Goal: Transaction & Acquisition: Purchase product/service

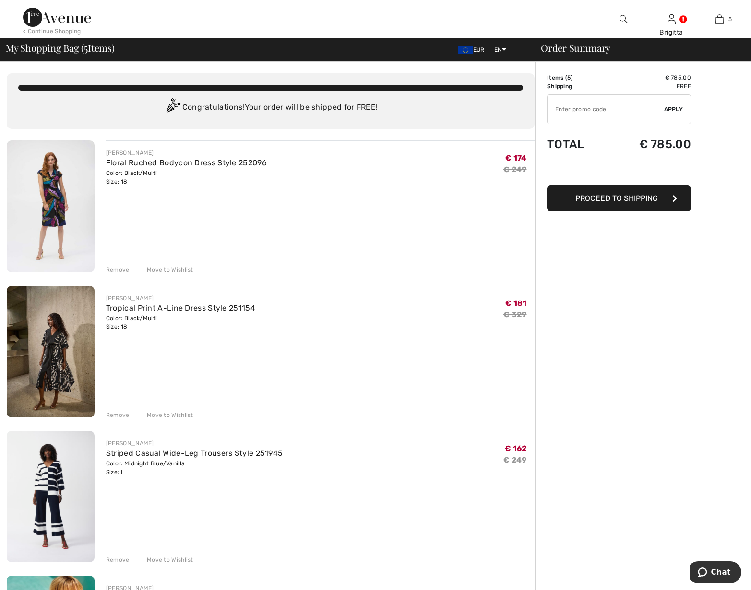
drag, startPoint x: 121, startPoint y: 273, endPoint x: 192, endPoint y: 347, distance: 102.4
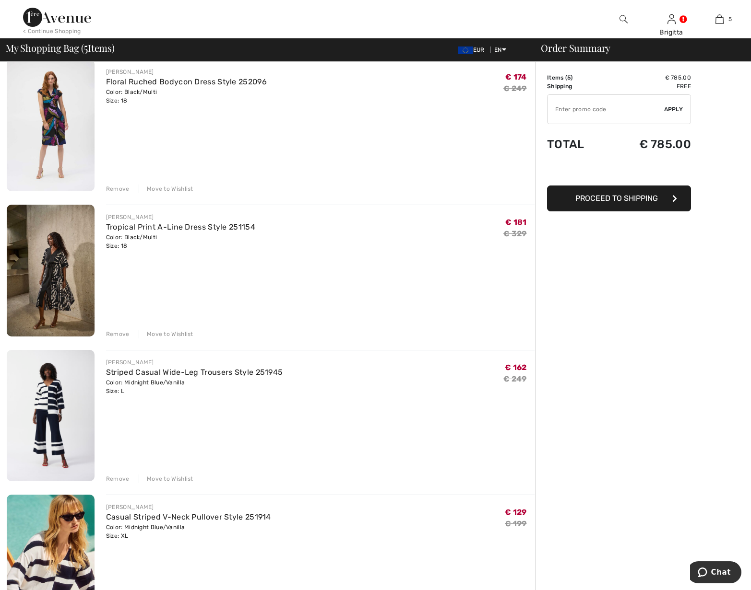
scroll to position [98, 0]
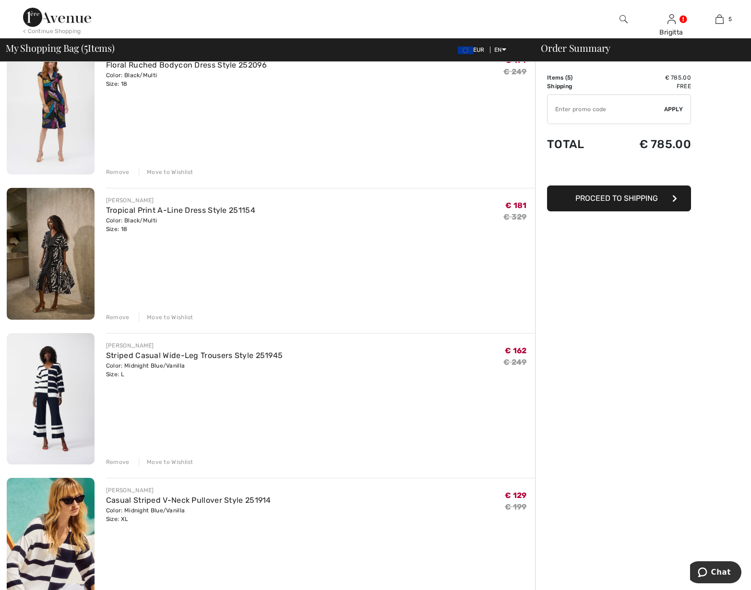
click at [189, 433] on div "JOSEPH RIBKOFF Striped Casual Wide-Leg Trousers Style 251945 Color: Midnight Bl…" at bounding box center [320, 400] width 428 height 134
click at [122, 463] on div "Remove" at bounding box center [117, 462] width 23 height 9
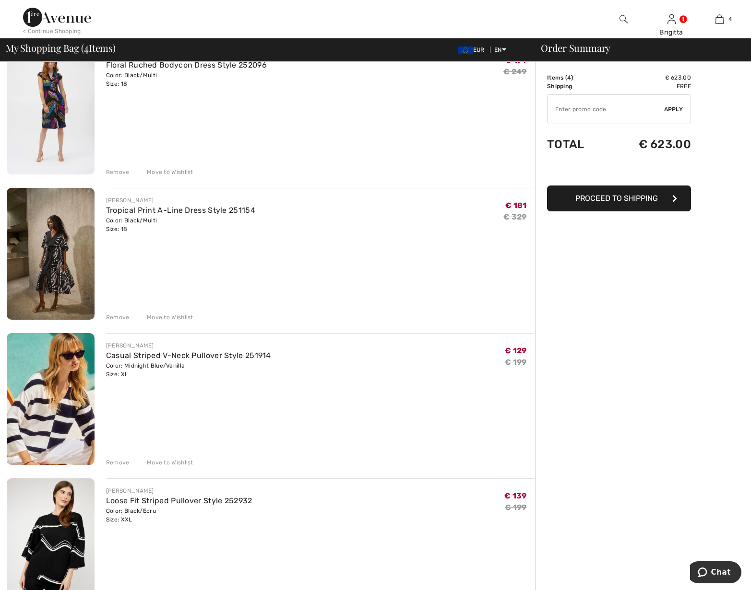
click at [122, 463] on div "Remove" at bounding box center [117, 462] width 23 height 9
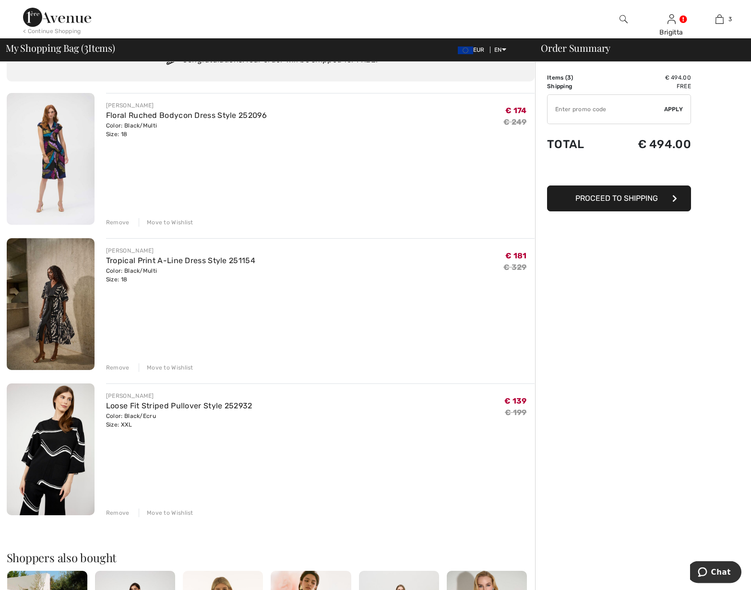
scroll to position [49, 0]
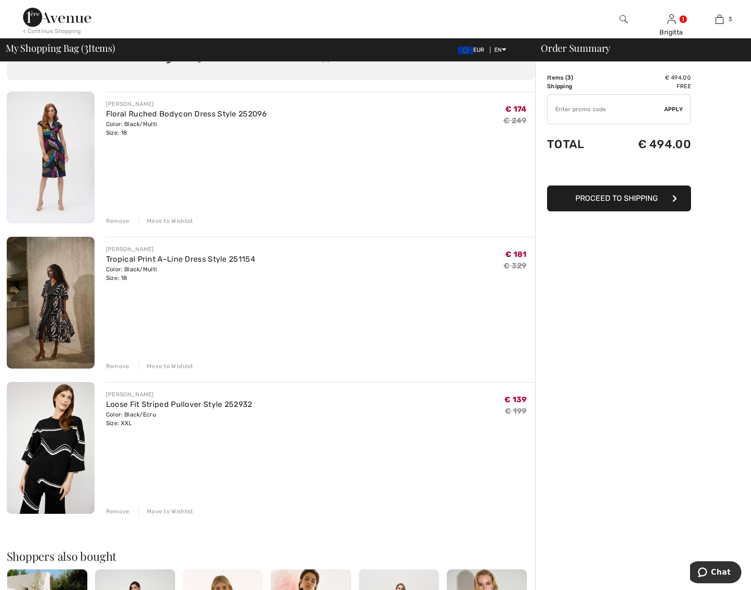
click at [116, 221] on div "Remove" at bounding box center [117, 221] width 23 height 9
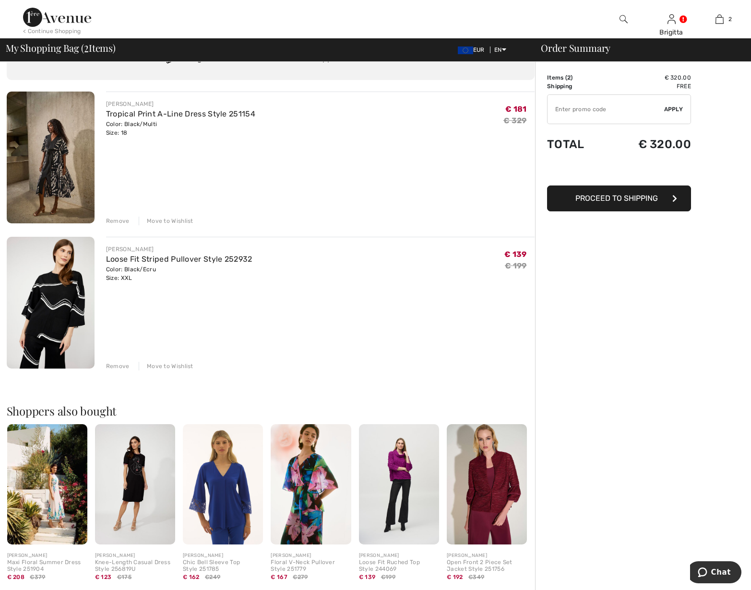
click at [55, 168] on img at bounding box center [51, 158] width 88 height 132
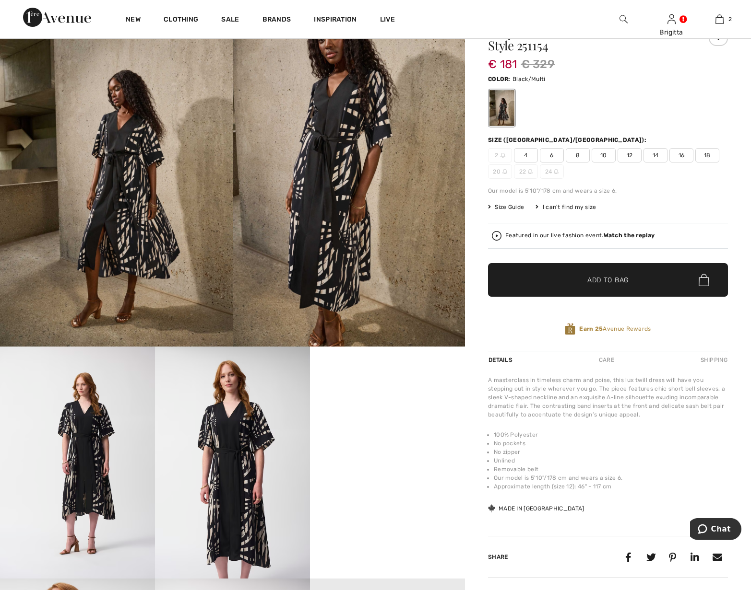
scroll to position [98, 0]
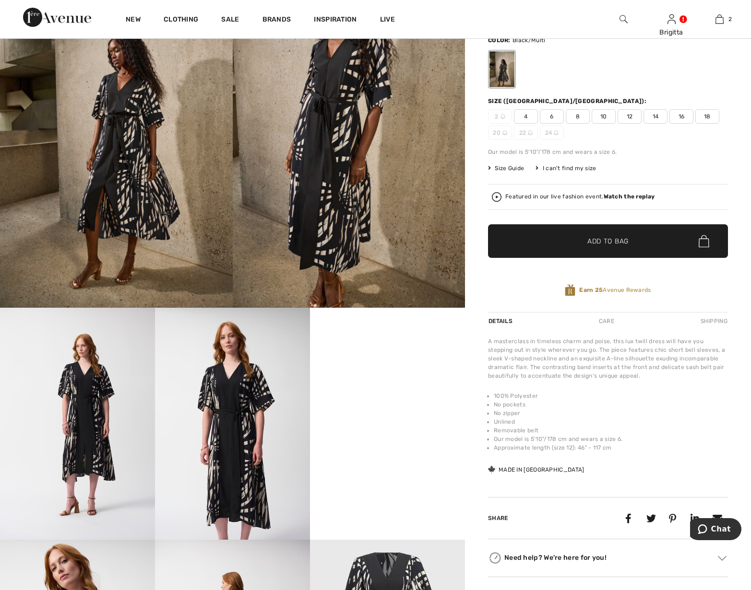
click at [390, 386] on video "Your browser does not support the video tag." at bounding box center [387, 347] width 155 height 78
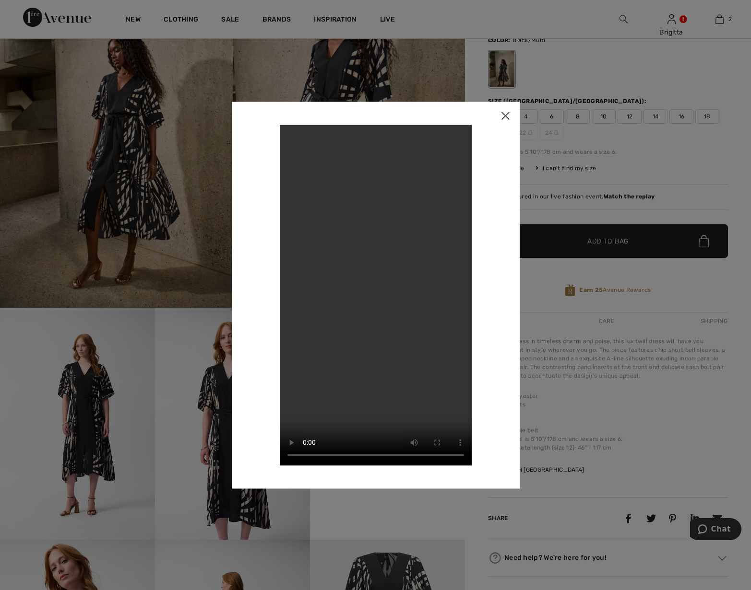
click at [504, 116] on img at bounding box center [505, 117] width 29 height 30
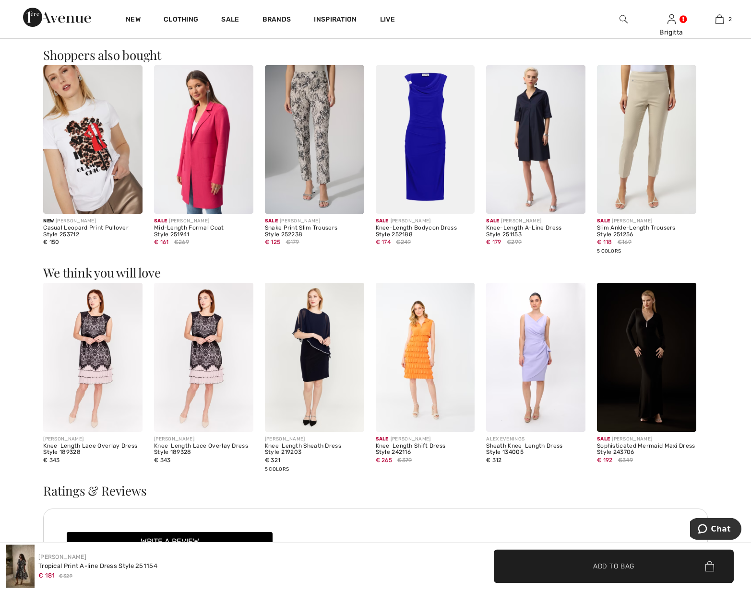
scroll to position [783, 0]
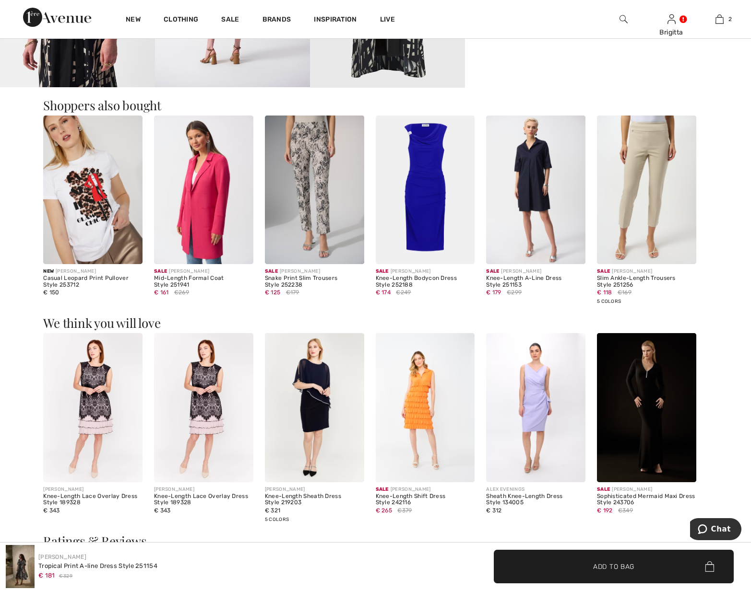
click at [72, 205] on img at bounding box center [92, 190] width 99 height 149
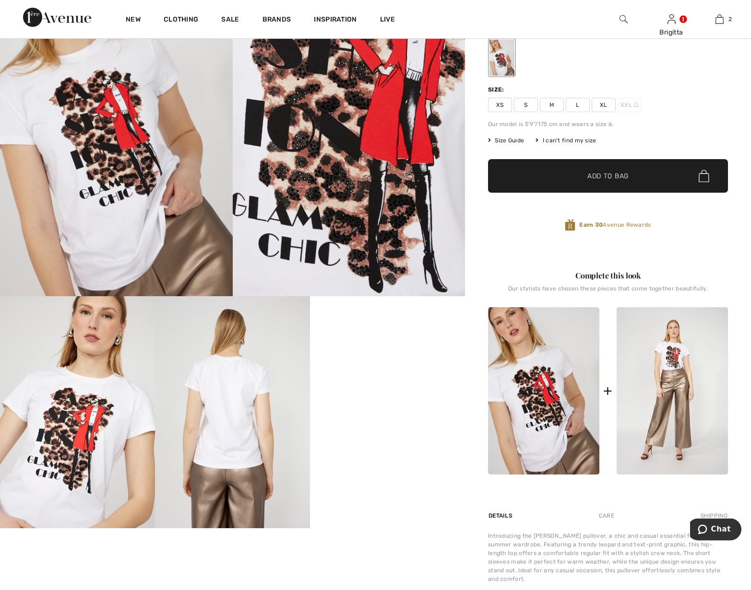
scroll to position [147, 0]
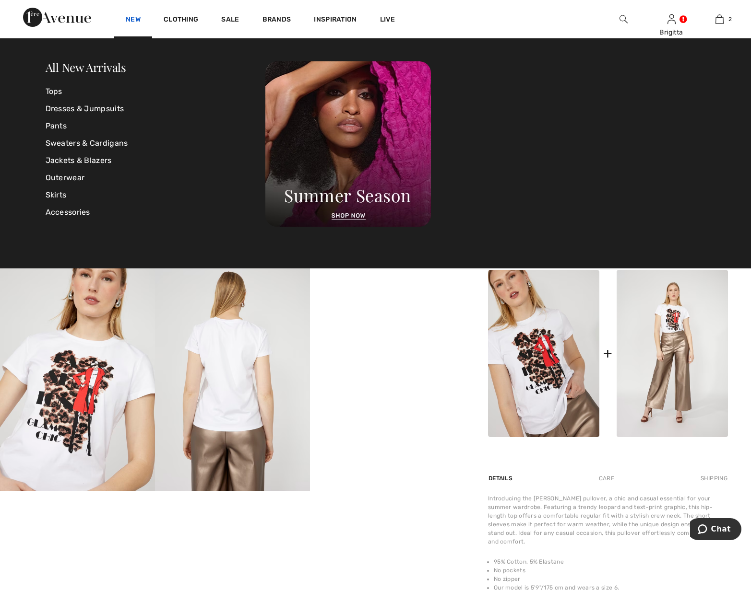
click at [138, 22] on link "New" at bounding box center [133, 20] width 15 height 10
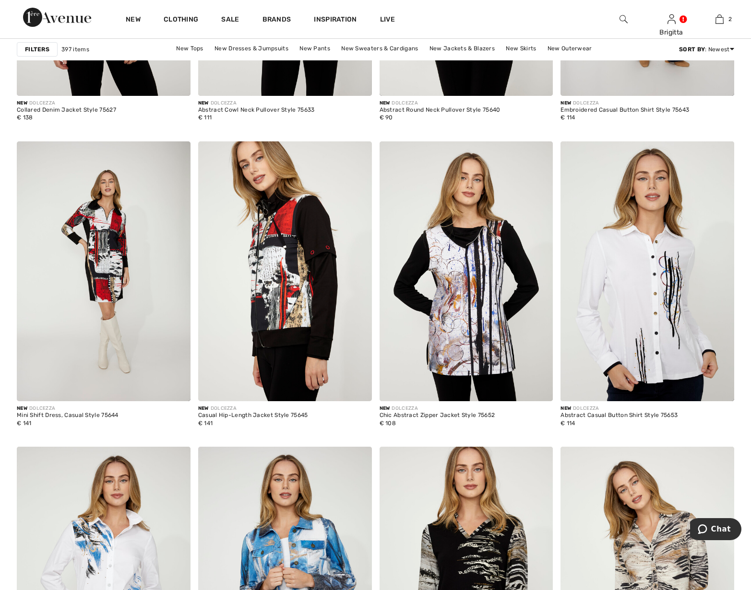
scroll to position [4353, 0]
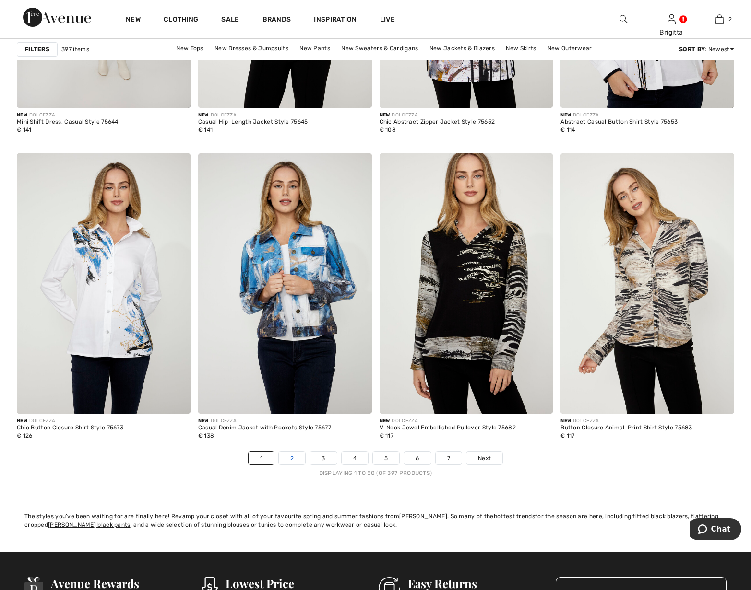
click at [290, 456] on link "2" at bounding box center [292, 458] width 26 height 12
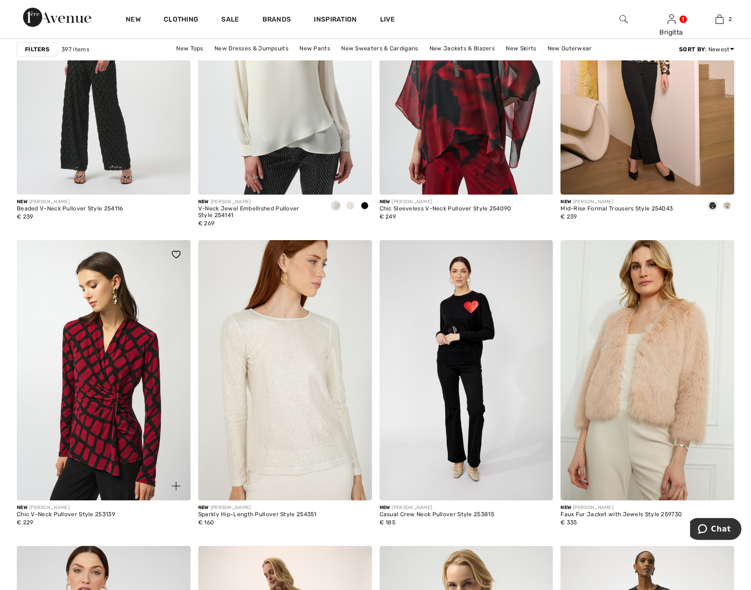
scroll to position [1663, 0]
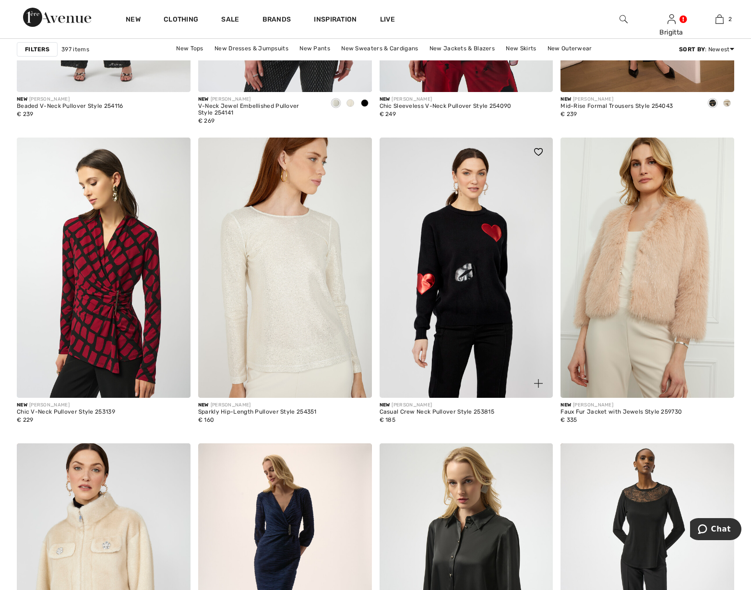
click at [468, 275] on img at bounding box center [466, 268] width 174 height 260
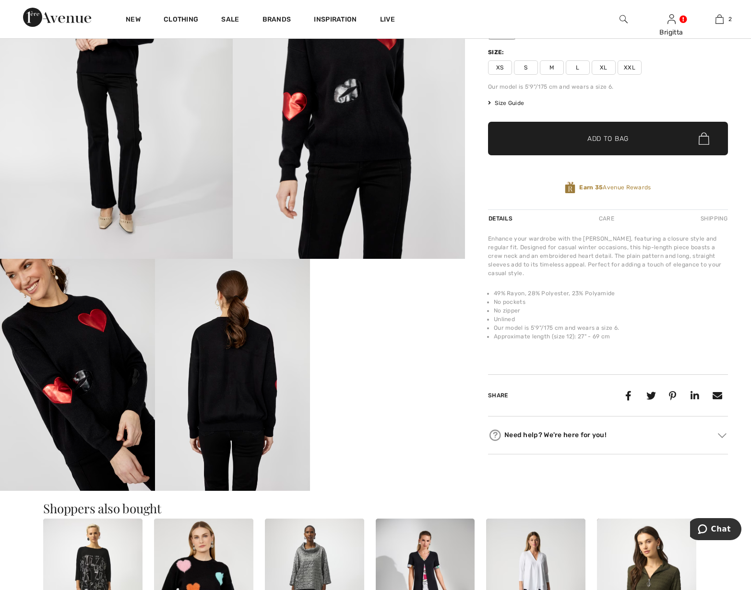
click at [117, 389] on img at bounding box center [77, 375] width 155 height 233
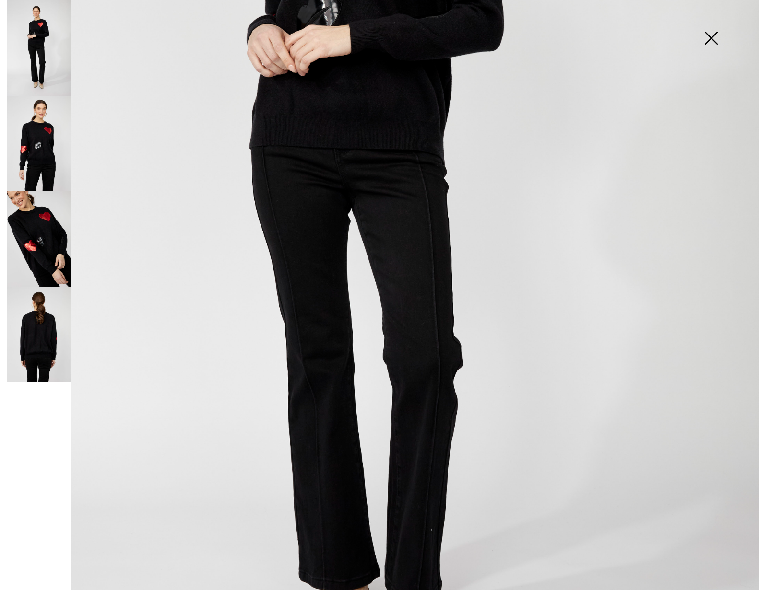
scroll to position [535, 0]
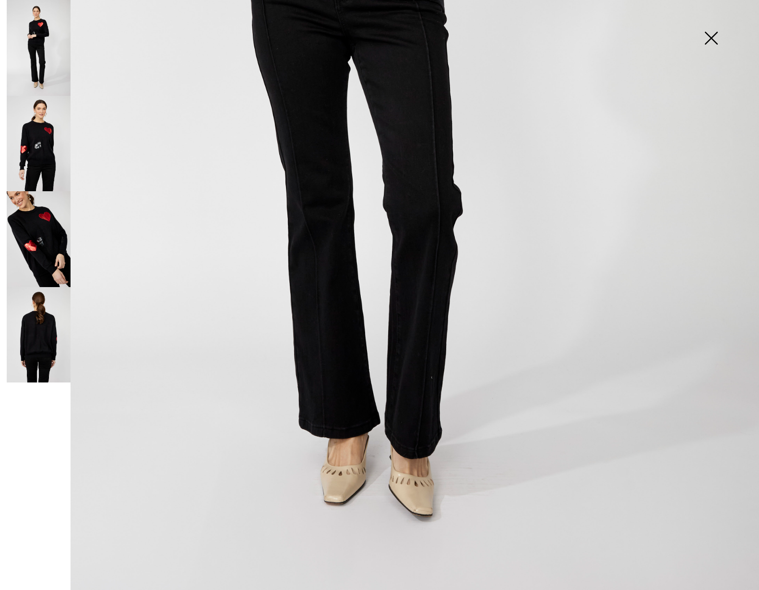
click at [48, 313] on img at bounding box center [39, 335] width 64 height 96
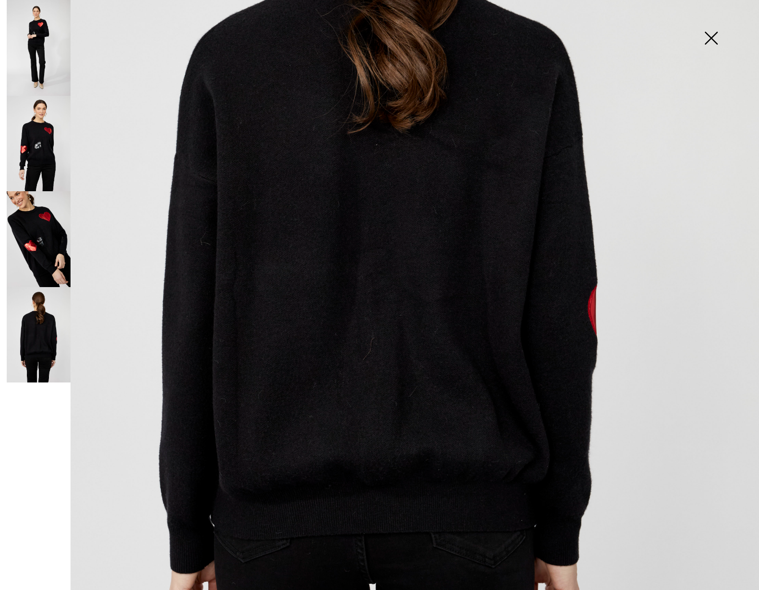
scroll to position [262, 0]
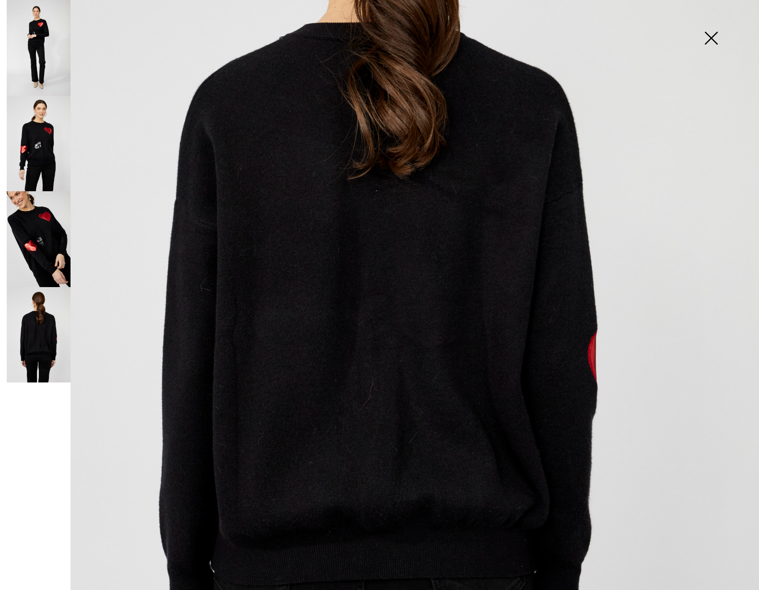
click at [35, 235] on img at bounding box center [39, 239] width 64 height 96
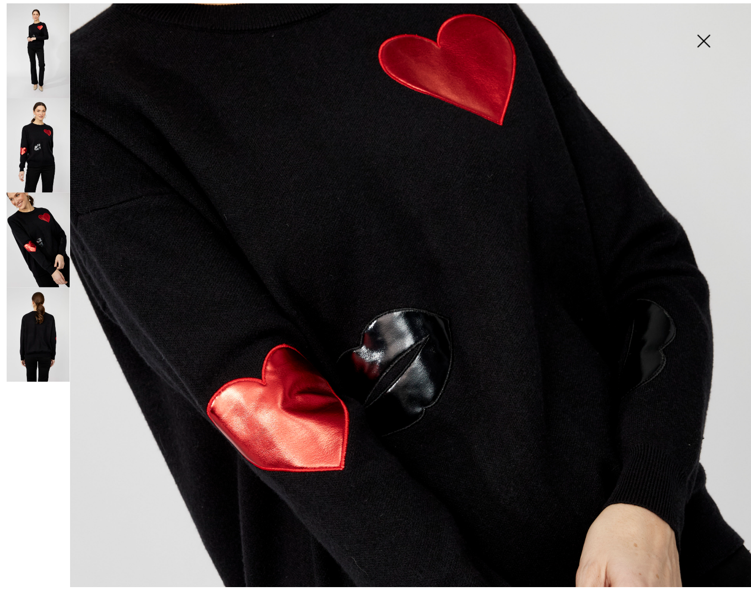
scroll to position [152, 0]
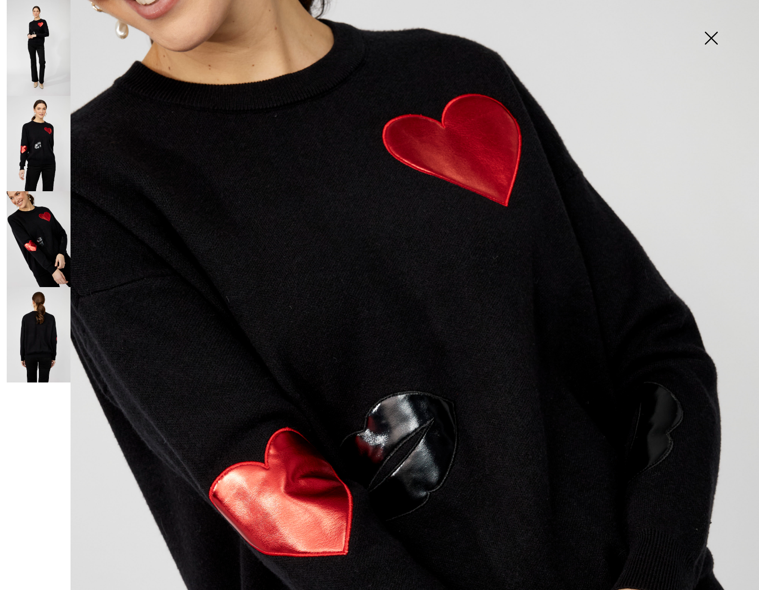
click at [709, 38] on img at bounding box center [711, 38] width 48 height 49
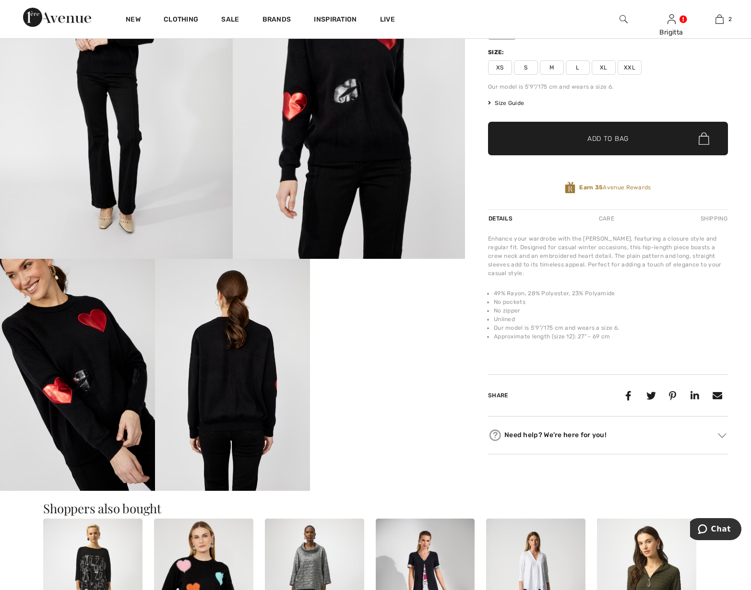
click at [602, 70] on span "XL" at bounding box center [603, 67] width 24 height 14
click at [610, 137] on span "Add to Bag" at bounding box center [607, 139] width 41 height 10
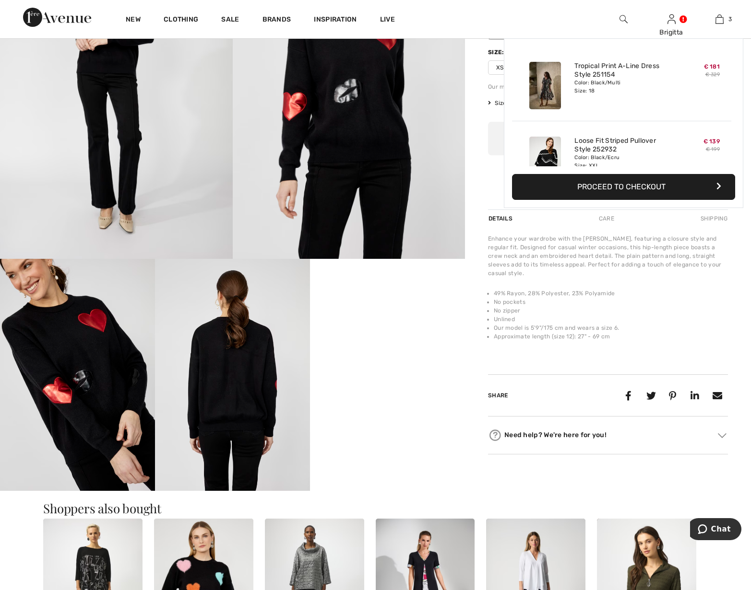
scroll to position [105, 0]
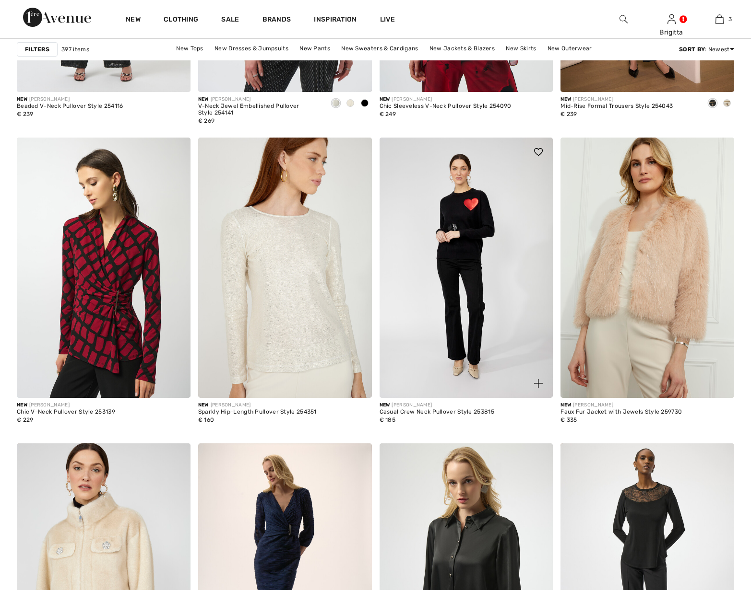
scroll to position [1663, 0]
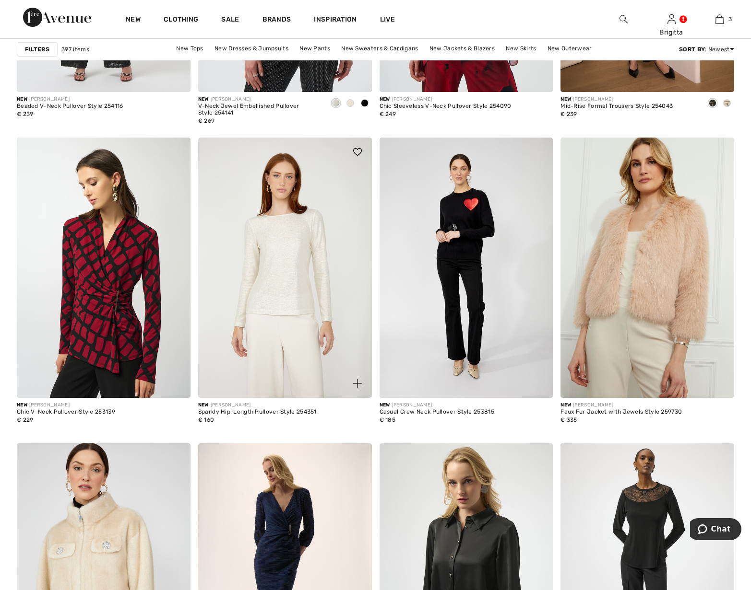
click at [285, 285] on img at bounding box center [285, 268] width 174 height 260
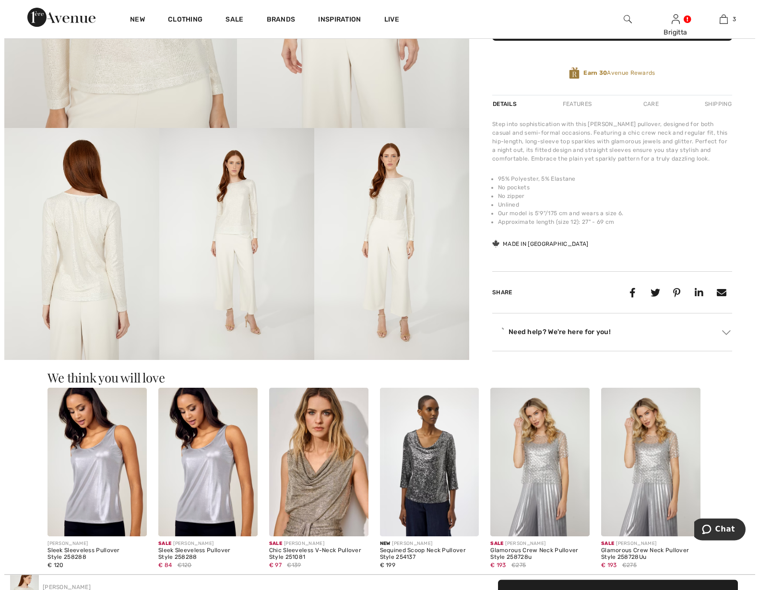
scroll to position [342, 0]
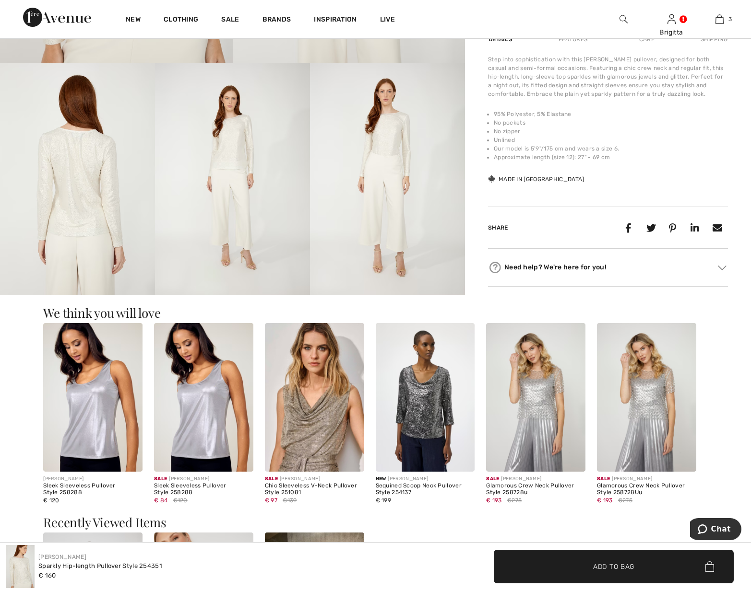
click at [88, 178] on img at bounding box center [77, 179] width 155 height 233
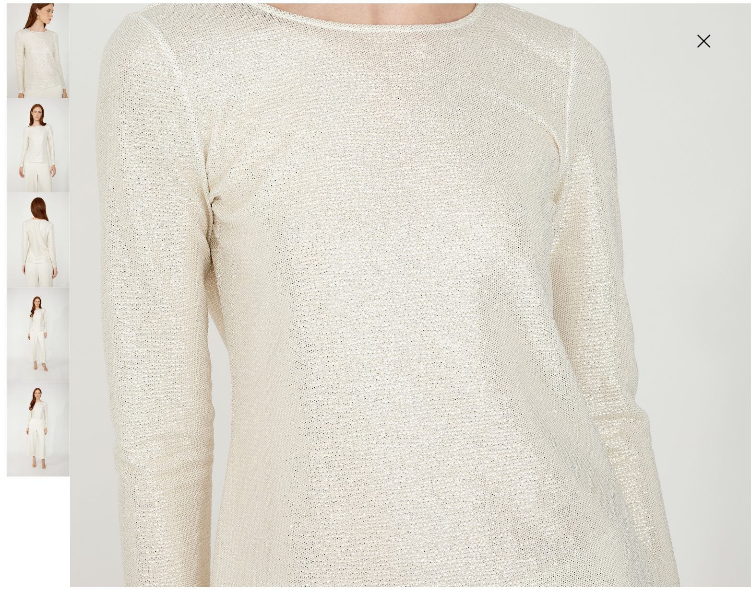
scroll to position [273, 0]
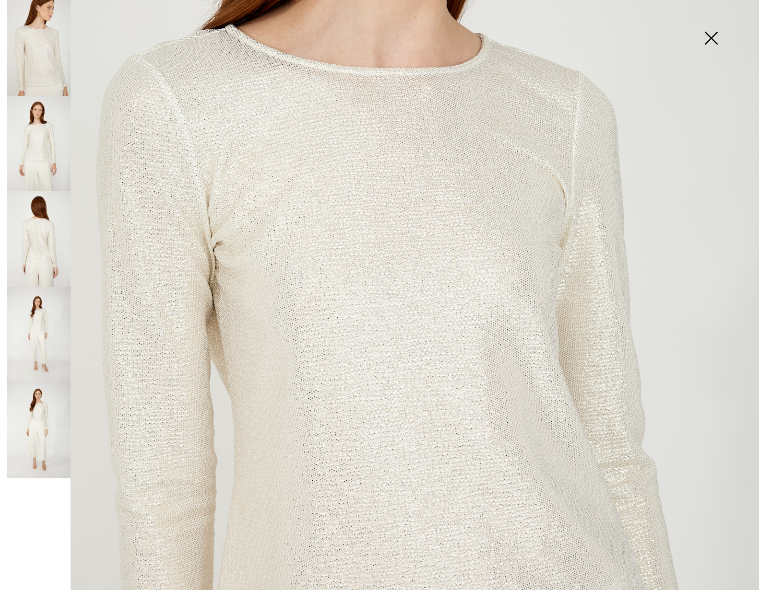
click at [708, 41] on img at bounding box center [711, 38] width 48 height 49
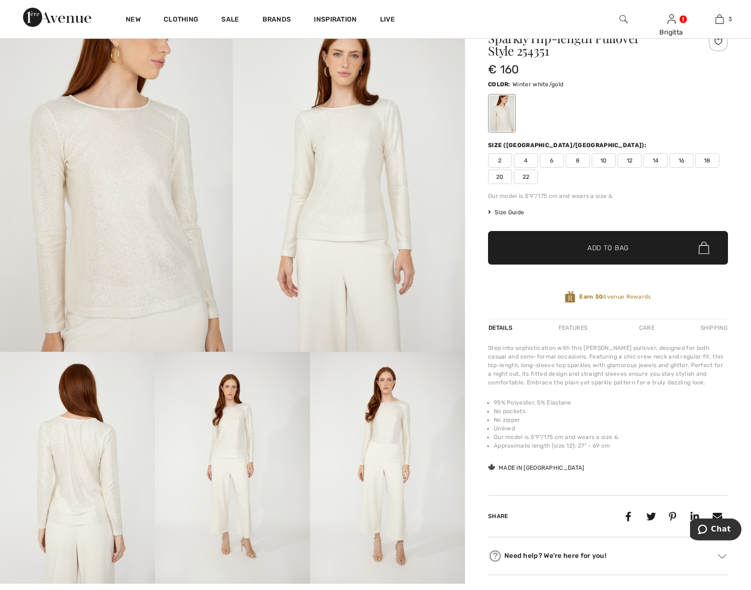
scroll to position [49, 0]
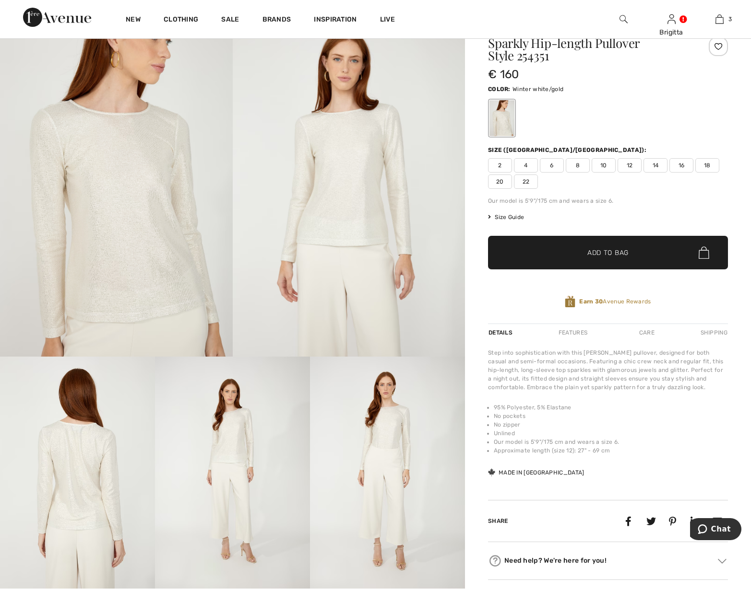
click at [502, 184] on span "20" at bounding box center [500, 182] width 24 height 14
click at [625, 249] on span "Add to Bag" at bounding box center [607, 253] width 41 height 10
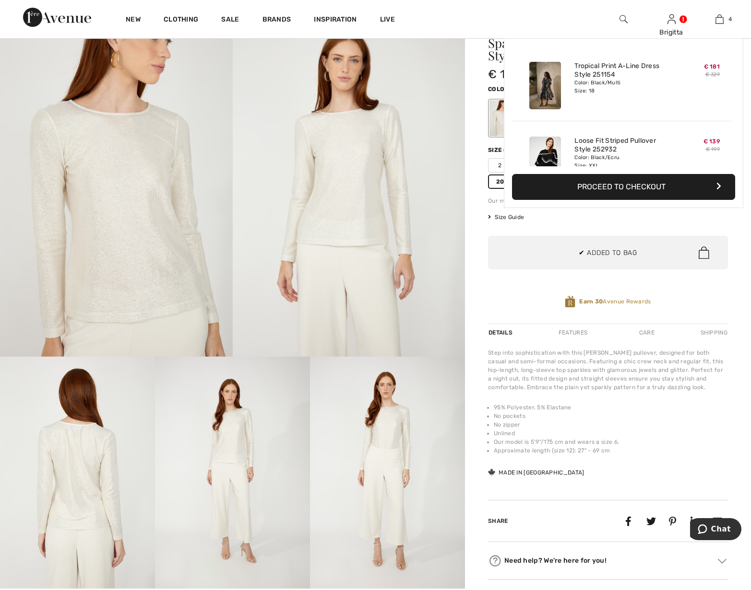
scroll to position [179, 0]
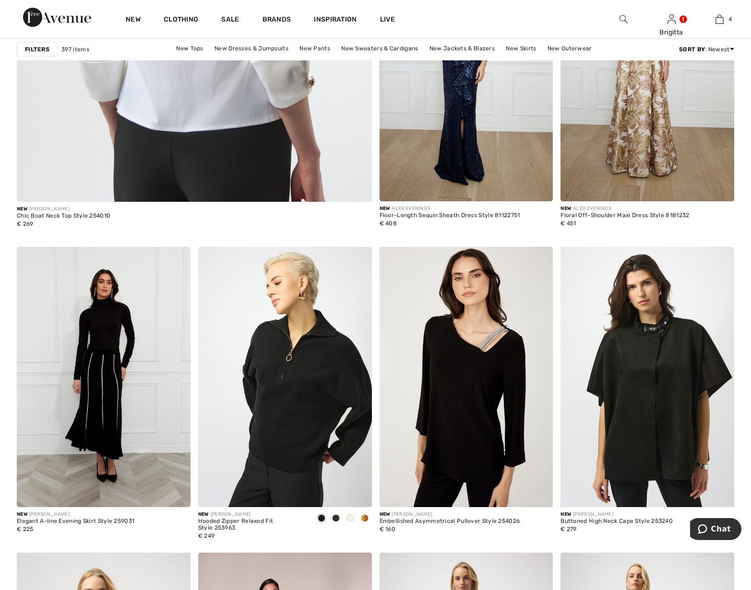
scroll to position [2935, 0]
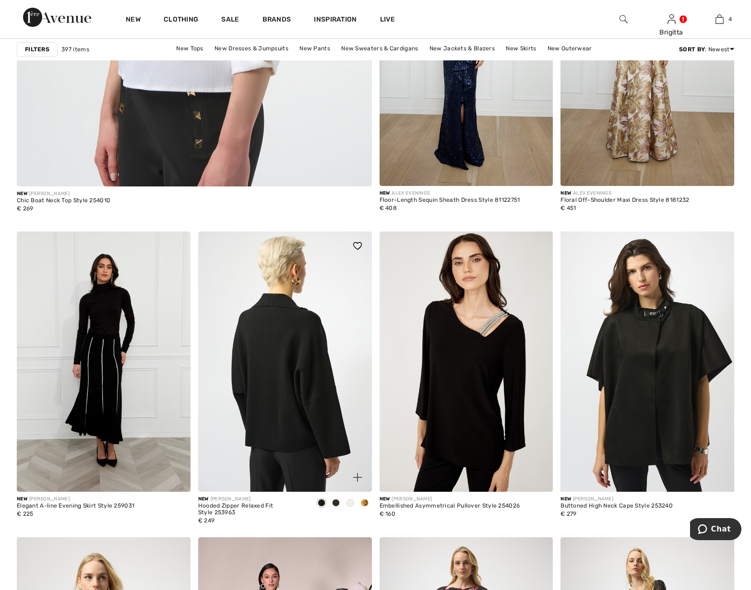
click at [300, 370] on img at bounding box center [285, 362] width 174 height 260
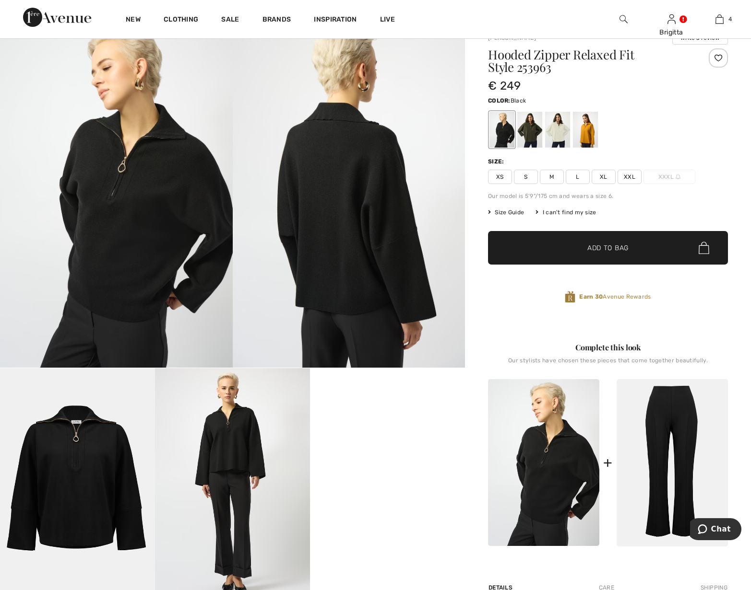
scroll to position [49, 0]
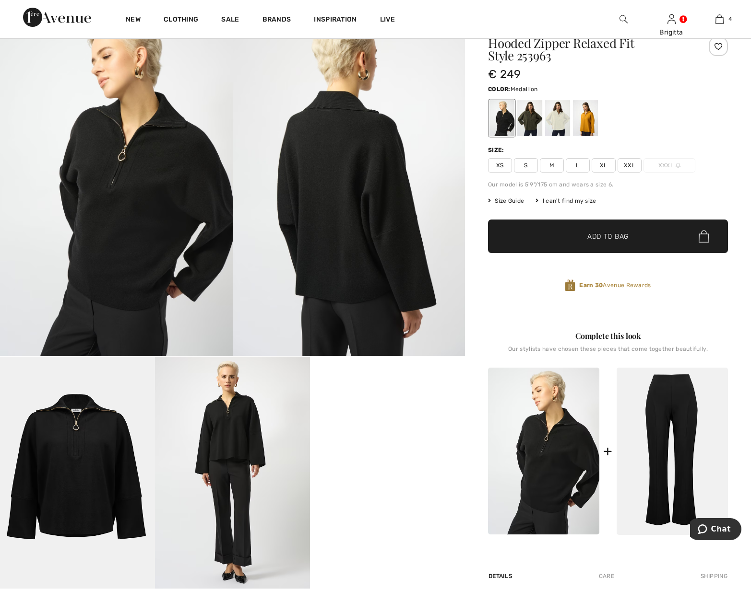
click at [587, 129] on div at bounding box center [585, 118] width 25 height 36
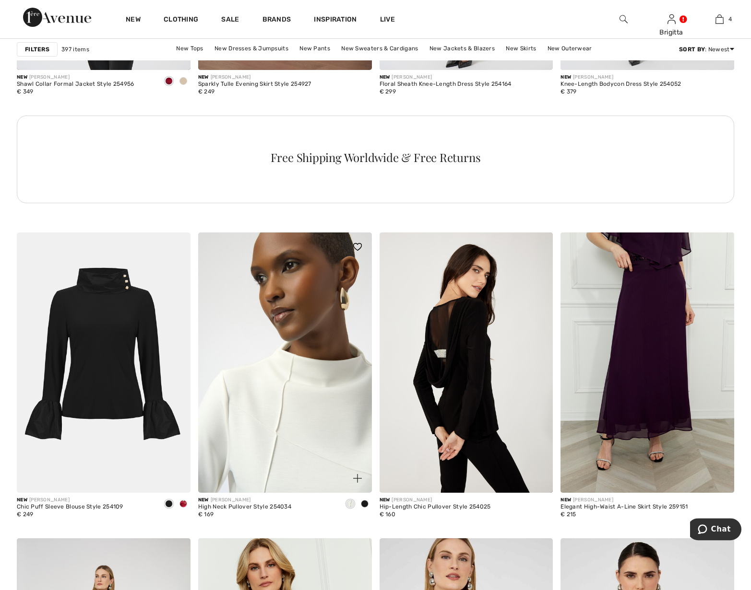
scroll to position [3717, 0]
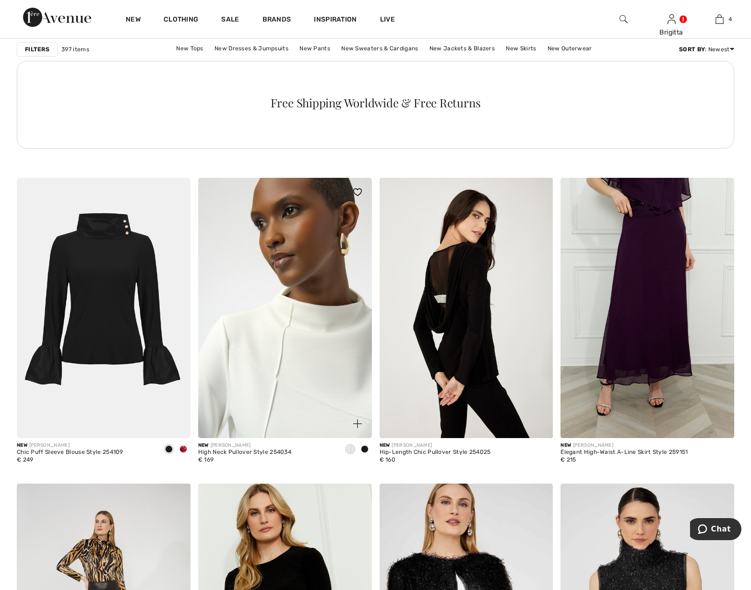
click at [312, 327] on img at bounding box center [285, 308] width 174 height 260
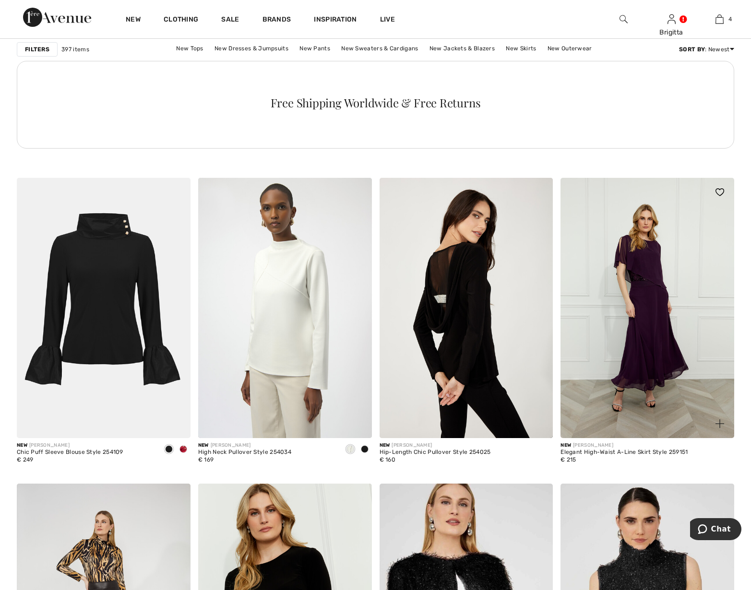
click at [646, 264] on img at bounding box center [647, 308] width 174 height 260
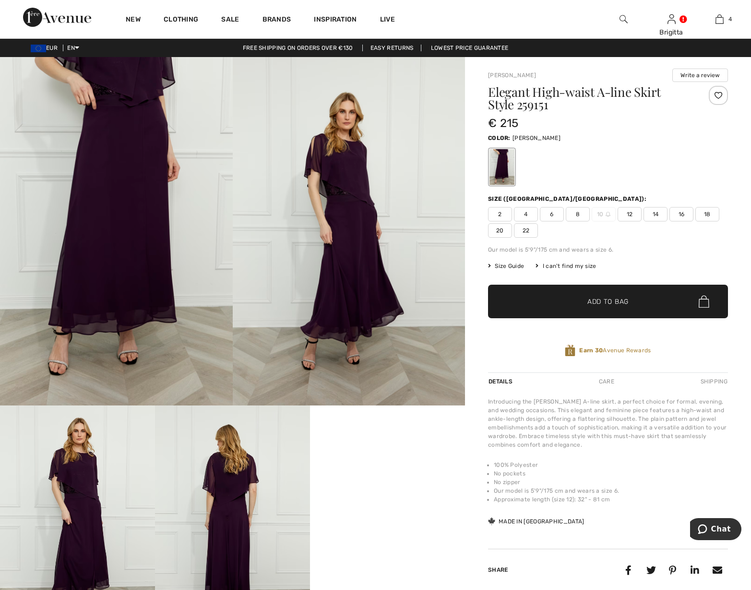
click at [712, 213] on span "18" at bounding box center [707, 214] width 24 height 14
click at [665, 301] on span "✔ Added to Bag Add to Bag" at bounding box center [608, 302] width 240 height 34
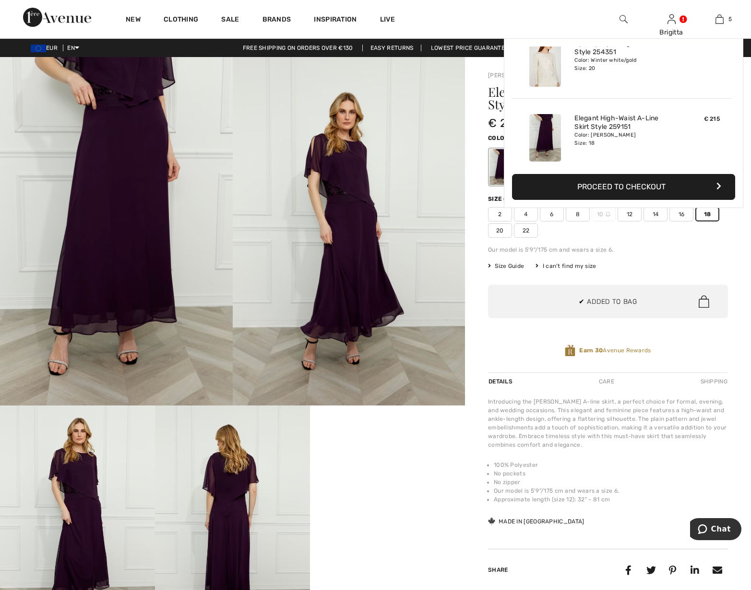
scroll to position [254, 0]
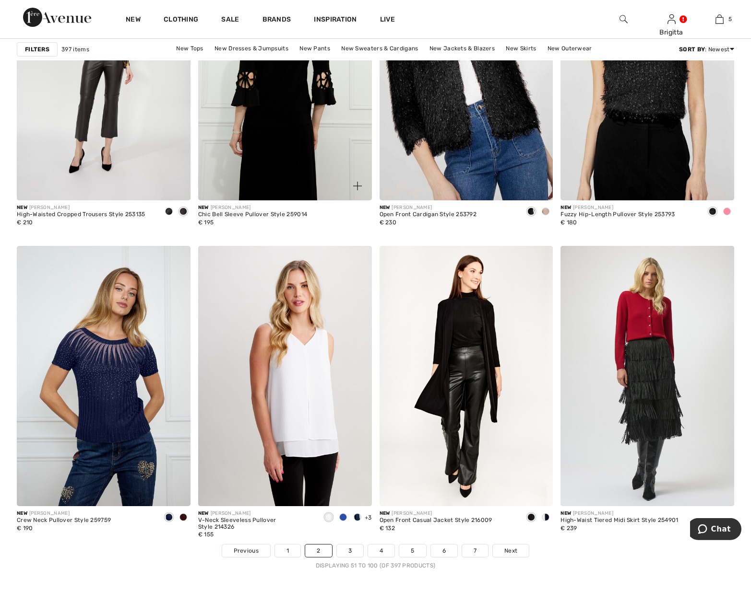
scroll to position [4304, 0]
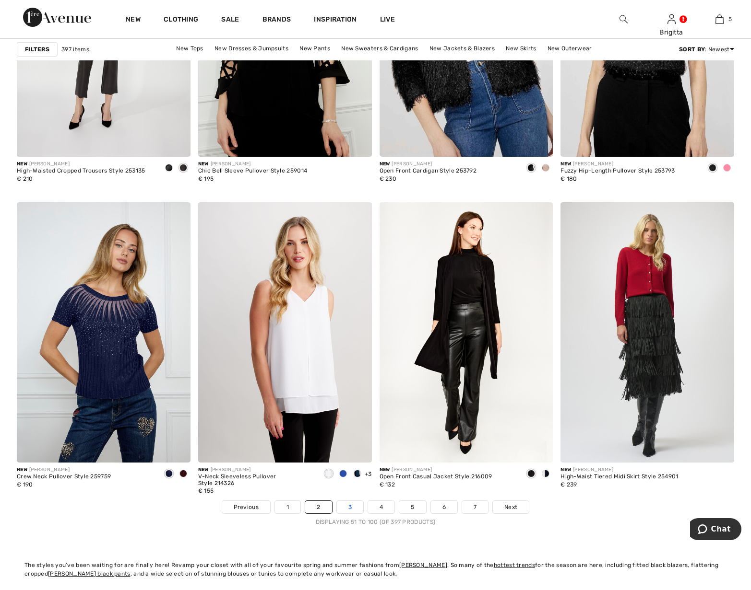
click at [346, 506] on link "3" at bounding box center [350, 507] width 26 height 12
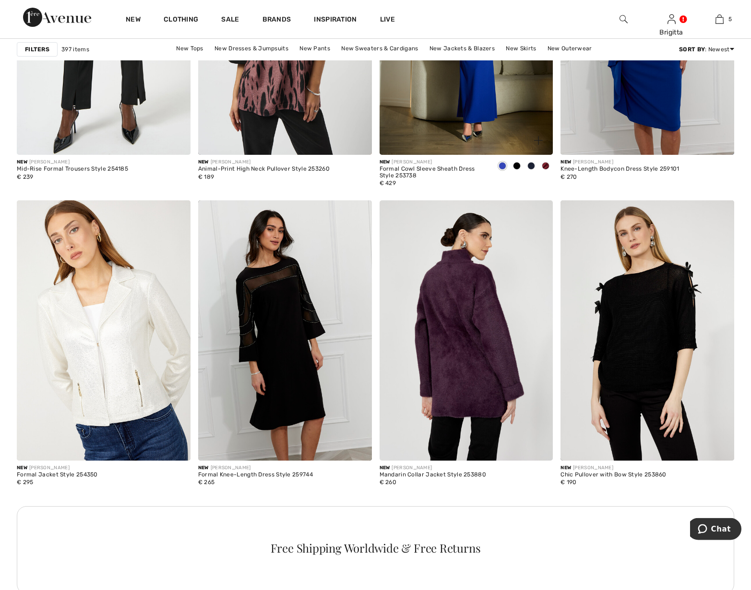
scroll to position [880, 0]
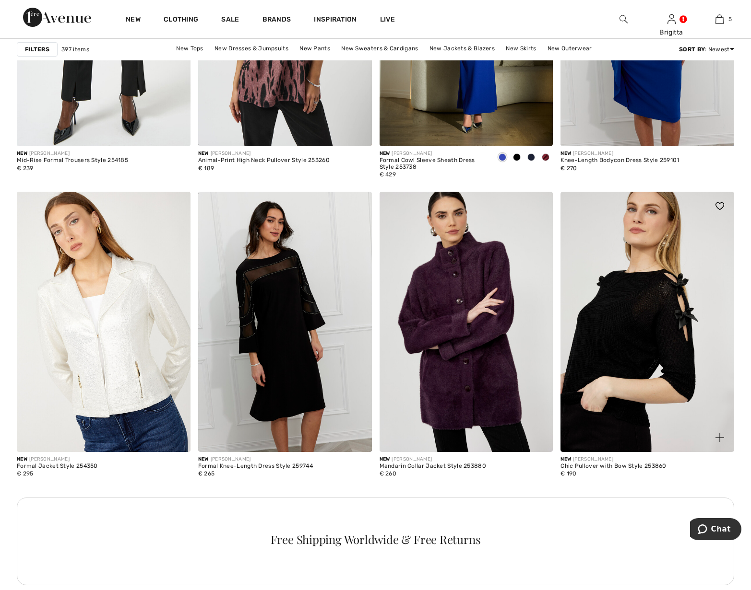
click at [610, 333] on img at bounding box center [647, 322] width 174 height 260
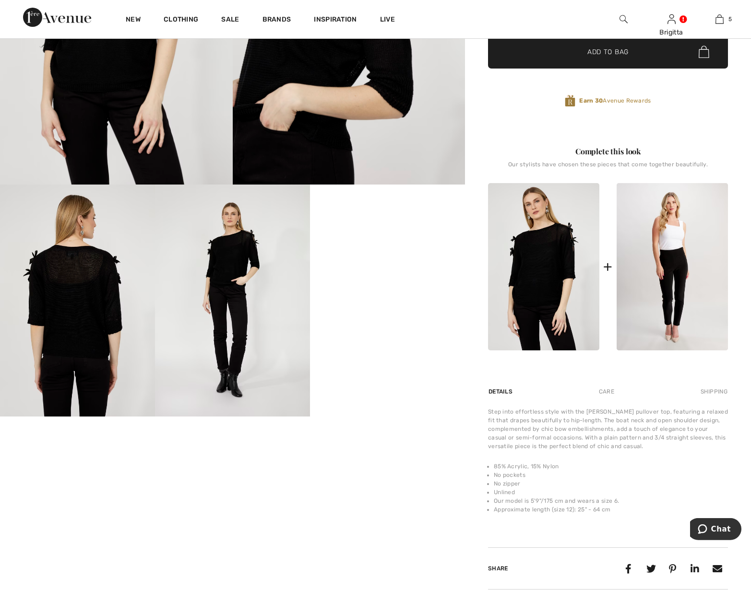
scroll to position [245, 0]
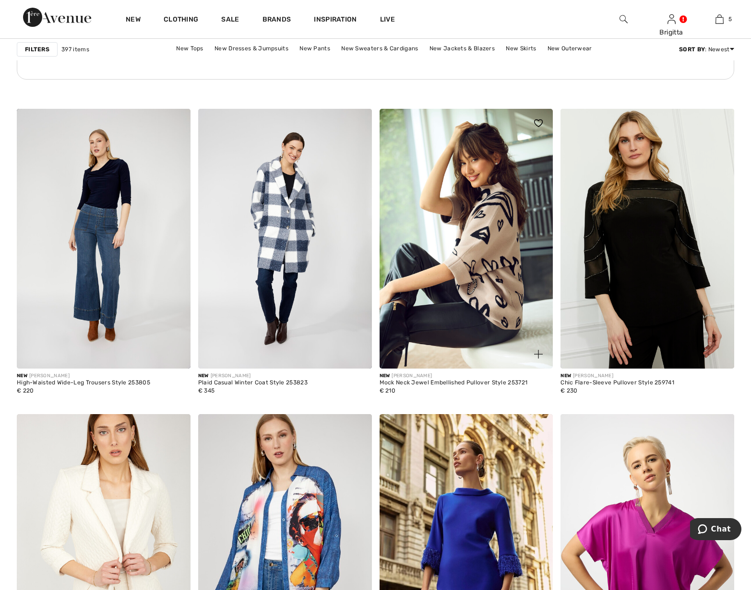
scroll to position [1419, 0]
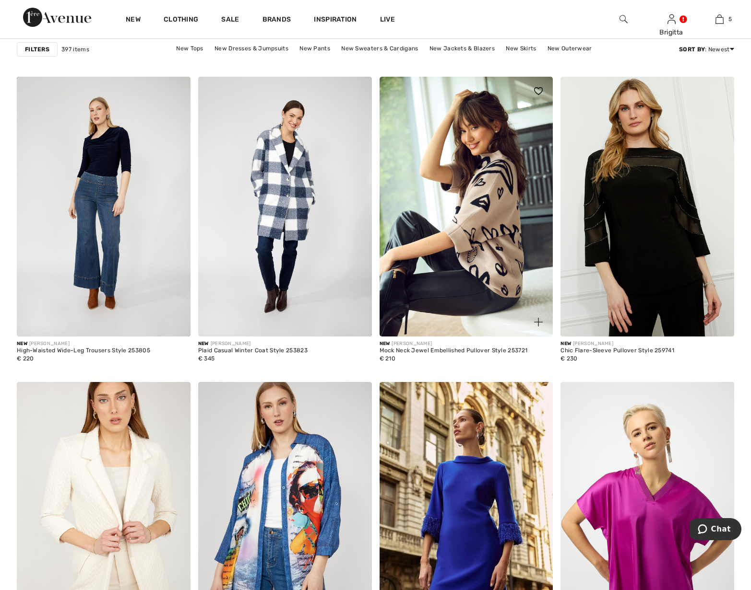
click at [474, 281] on img at bounding box center [466, 207] width 174 height 260
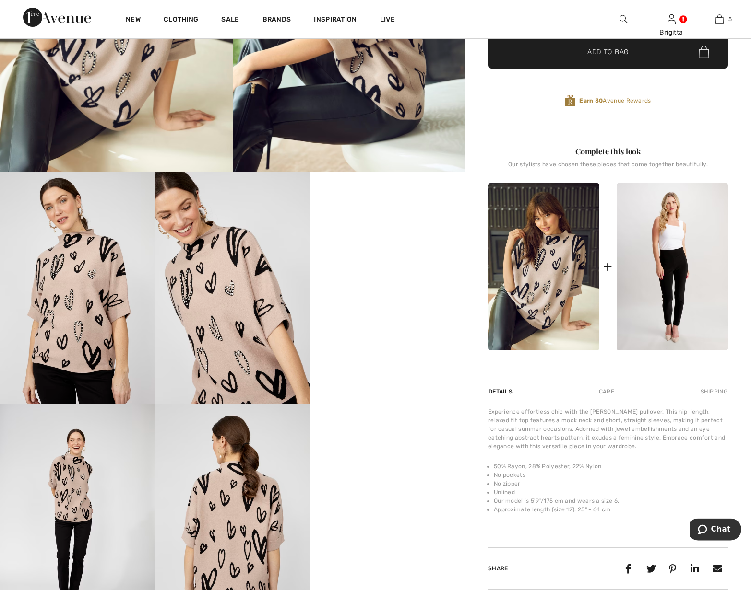
scroll to position [245, 0]
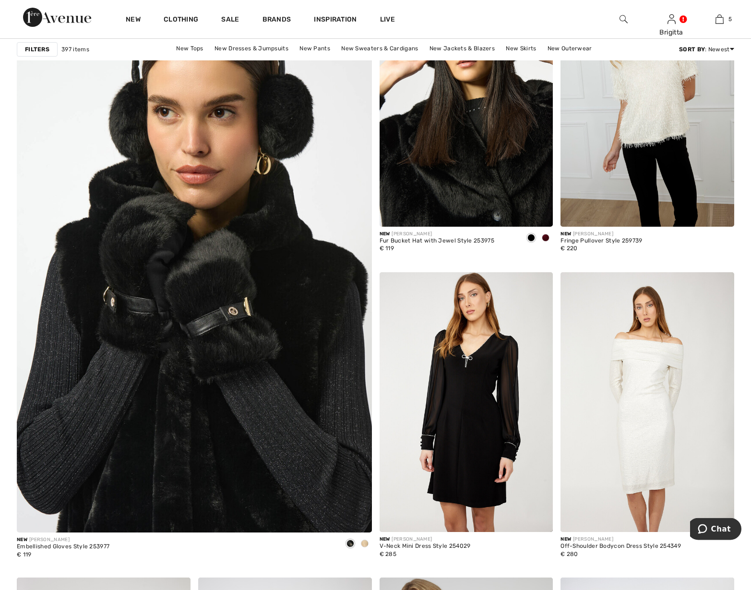
scroll to position [2592, 0]
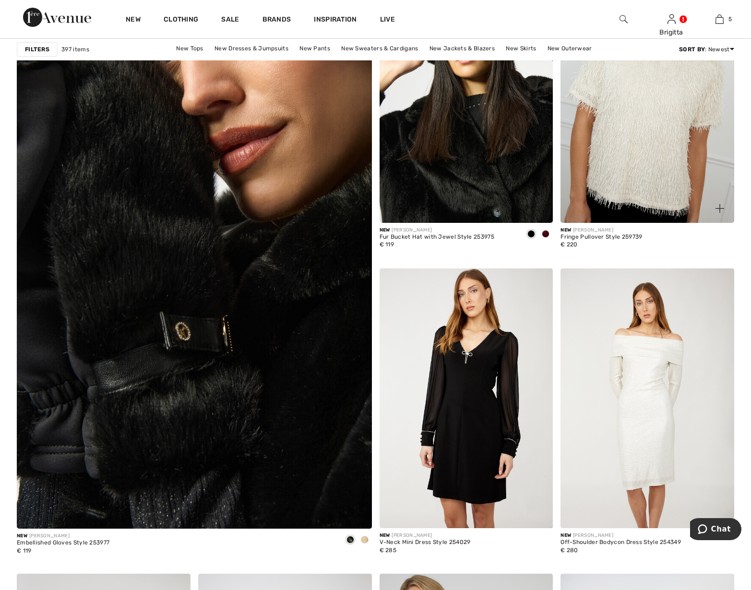
click at [647, 160] on img at bounding box center [647, 93] width 174 height 260
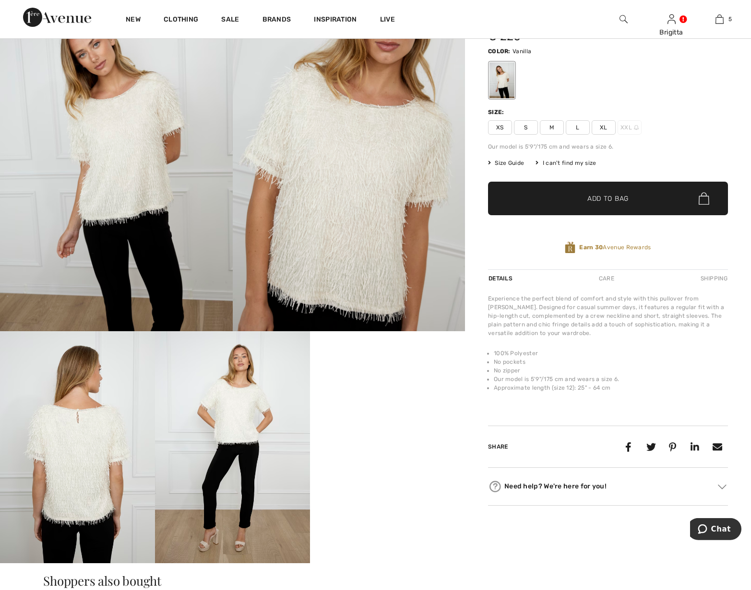
scroll to position [147, 0]
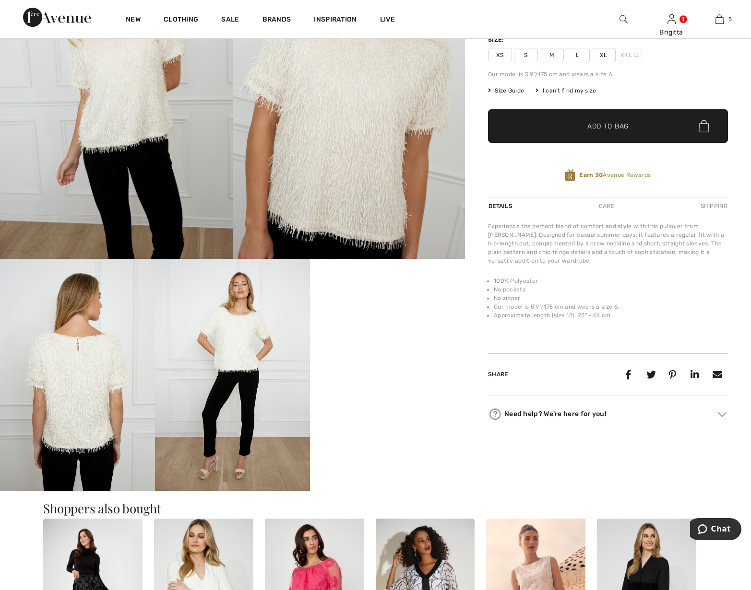
click at [421, 337] on video "Your browser does not support the video tag." at bounding box center [387, 298] width 155 height 78
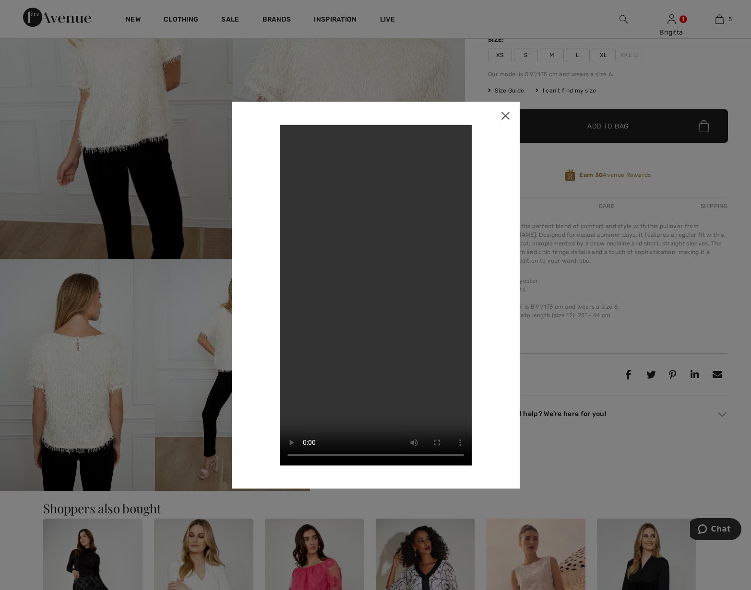
click at [503, 117] on img at bounding box center [505, 117] width 29 height 30
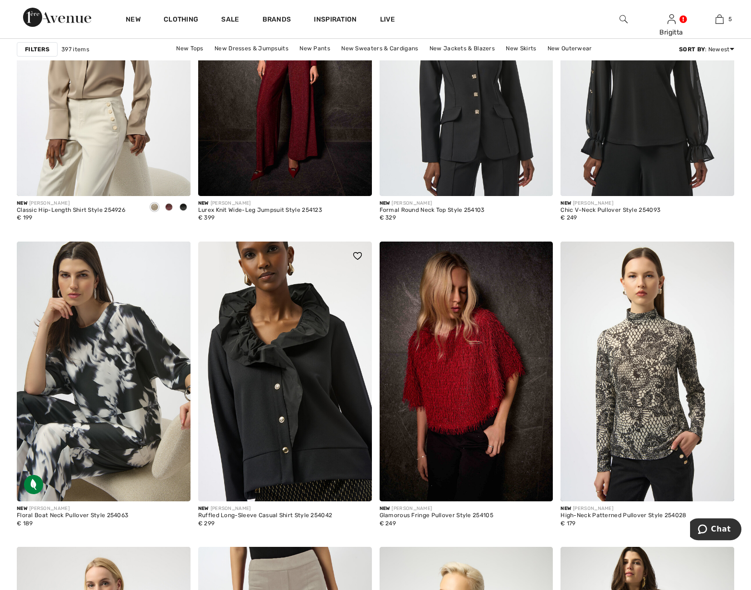
scroll to position [3913, 0]
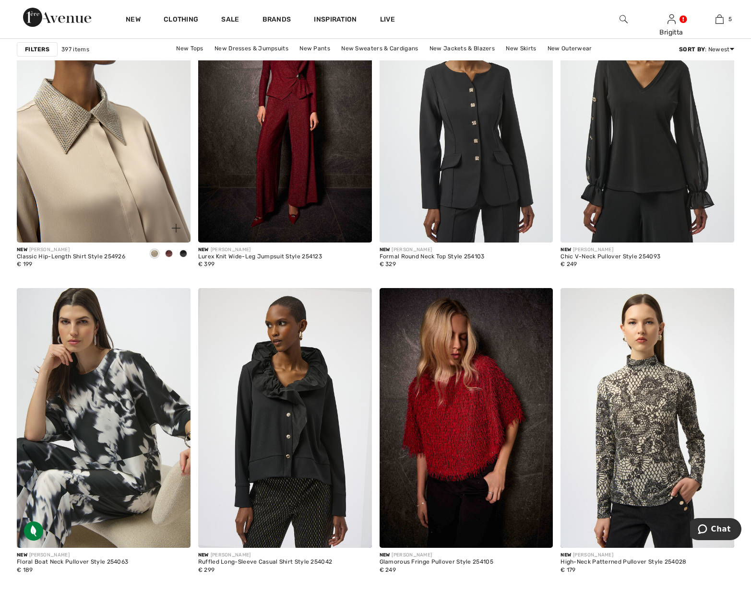
click at [102, 178] on img at bounding box center [104, 112] width 174 height 260
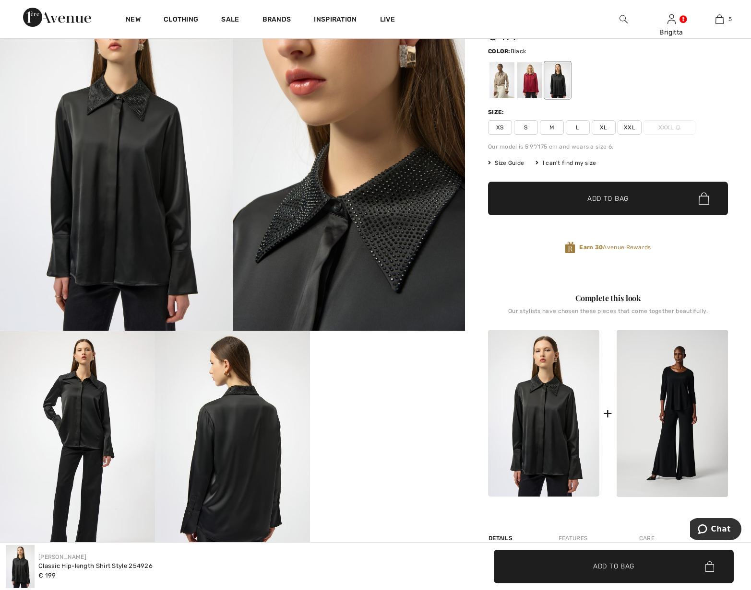
scroll to position [49, 0]
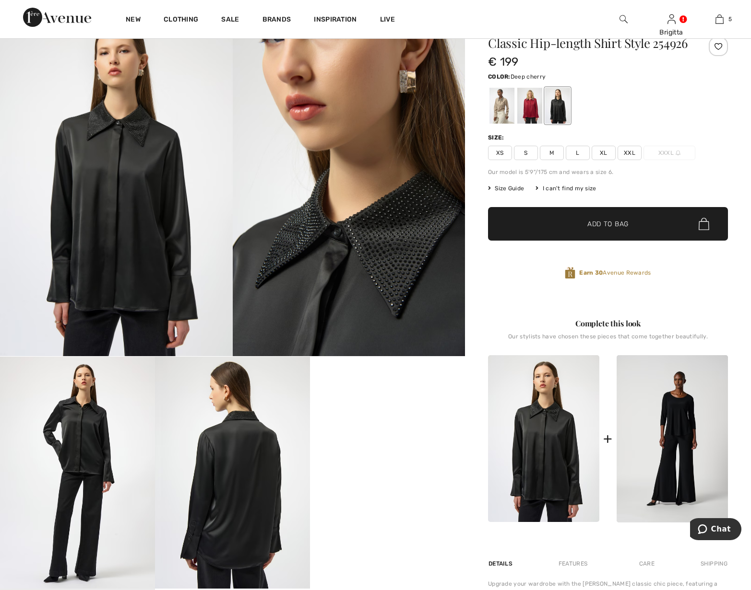
click at [533, 120] on div at bounding box center [529, 106] width 25 height 36
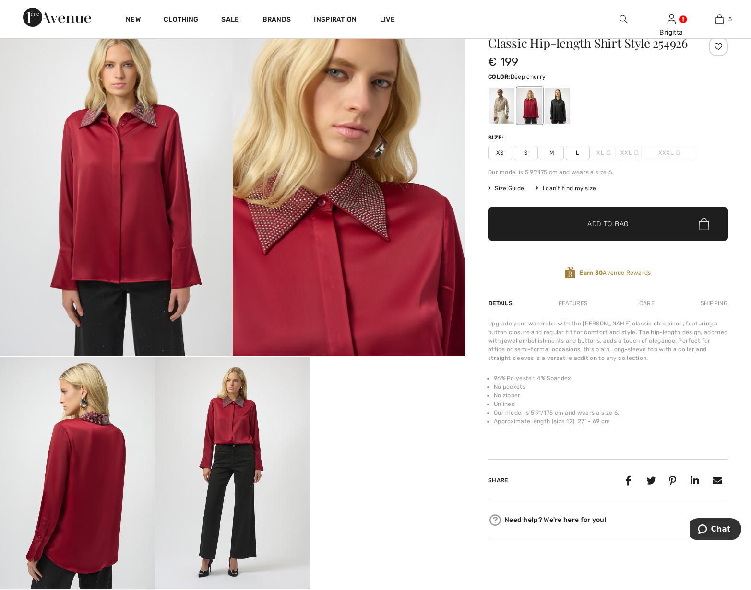
scroll to position [0, 0]
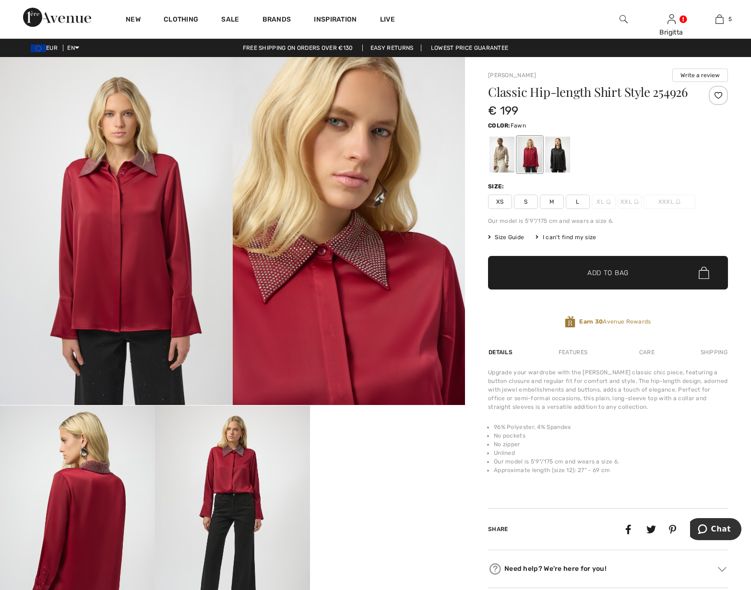
click at [505, 162] on div at bounding box center [501, 155] width 25 height 36
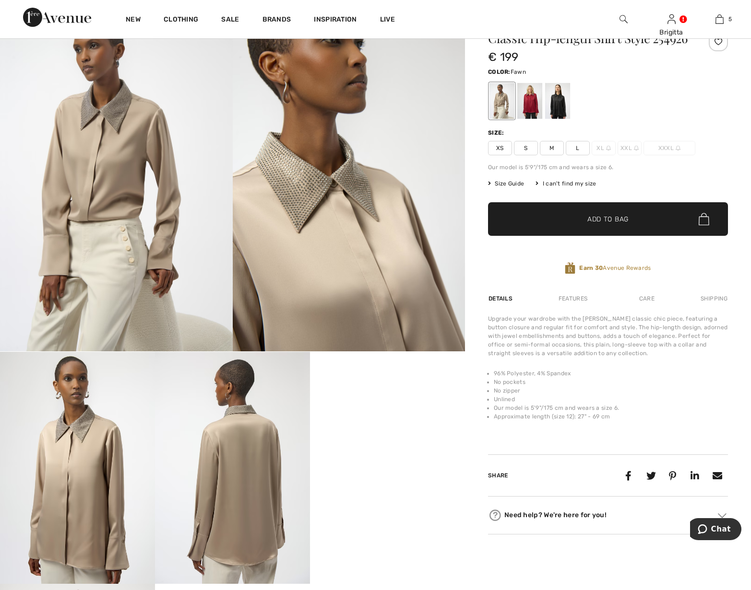
scroll to position [49, 0]
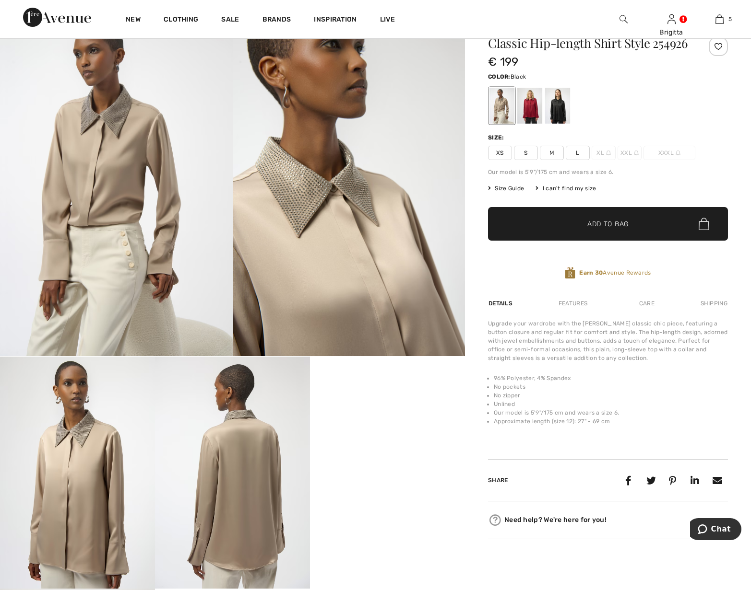
click at [557, 123] on div at bounding box center [557, 106] width 25 height 36
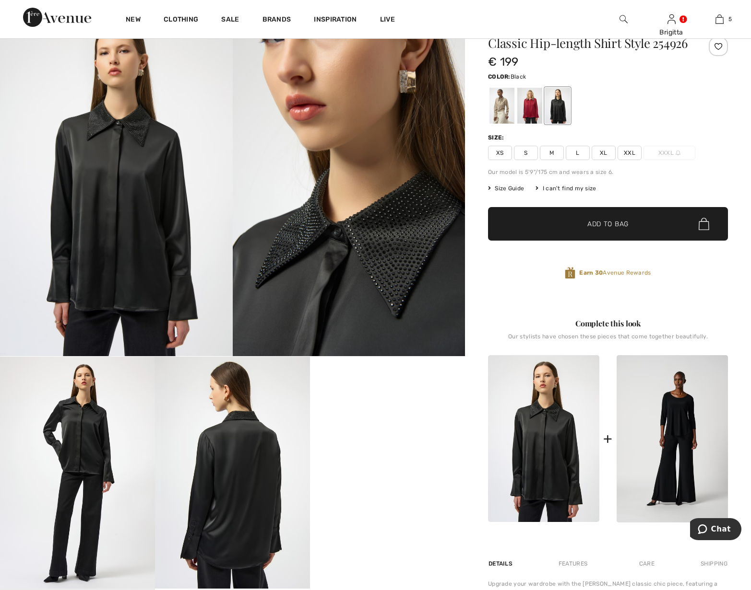
click at [601, 160] on span "XL" at bounding box center [603, 153] width 24 height 14
click at [599, 229] on span "Add to Bag" at bounding box center [607, 224] width 41 height 10
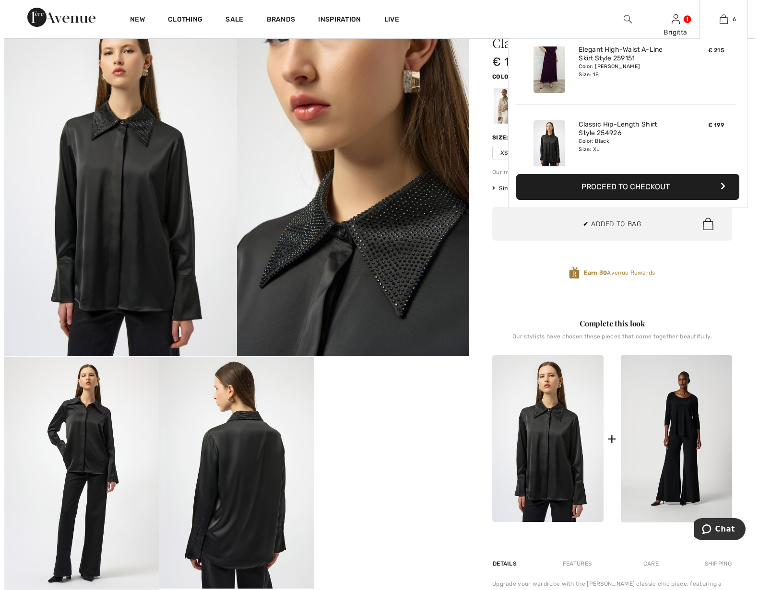
scroll to position [329, 0]
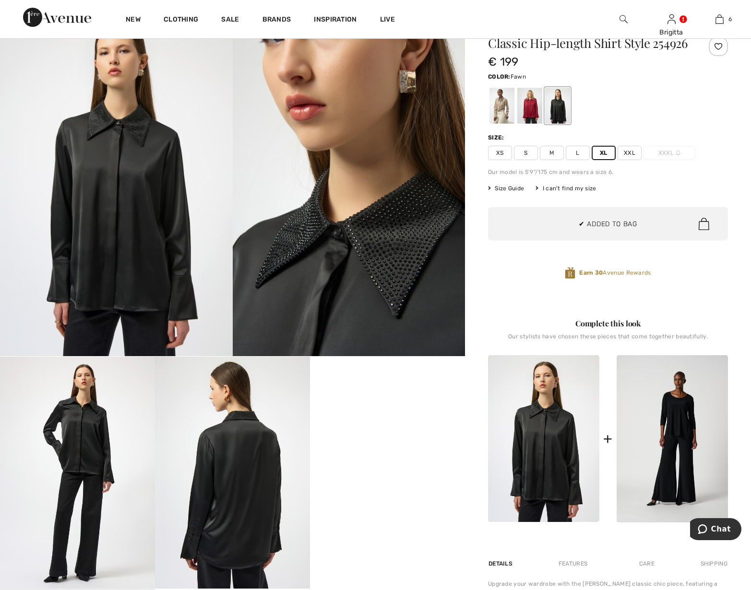
click at [496, 117] on div at bounding box center [501, 106] width 25 height 36
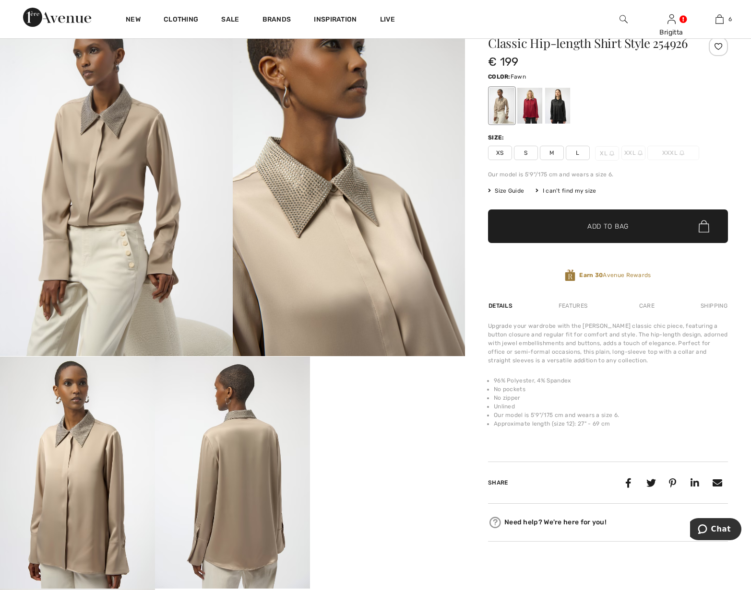
click at [287, 226] on img at bounding box center [349, 182] width 233 height 348
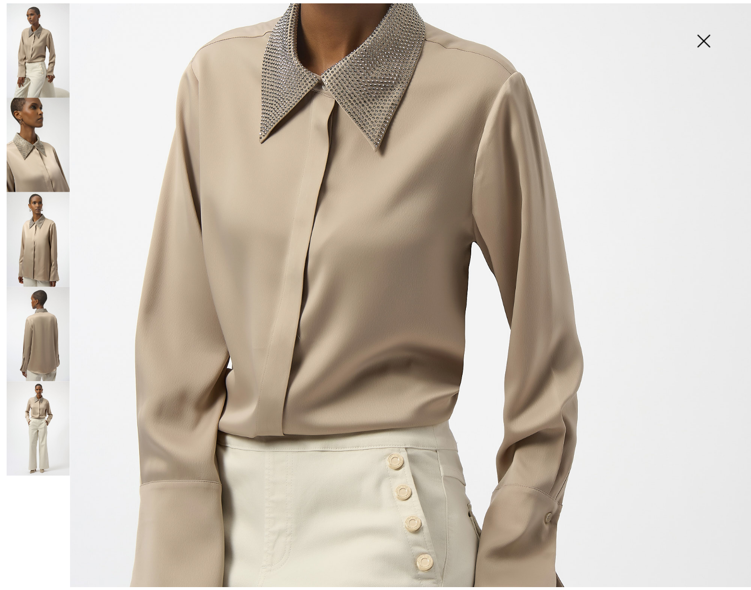
scroll to position [492, 0]
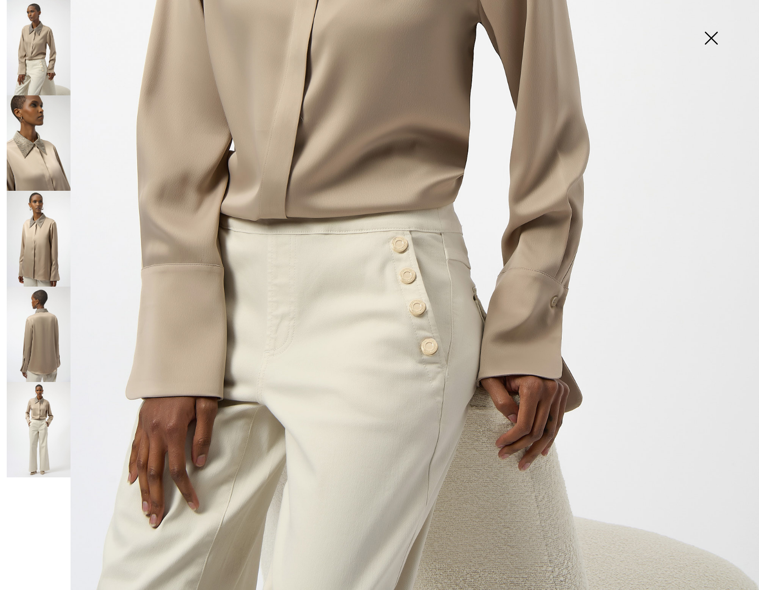
click at [707, 37] on img at bounding box center [711, 38] width 48 height 49
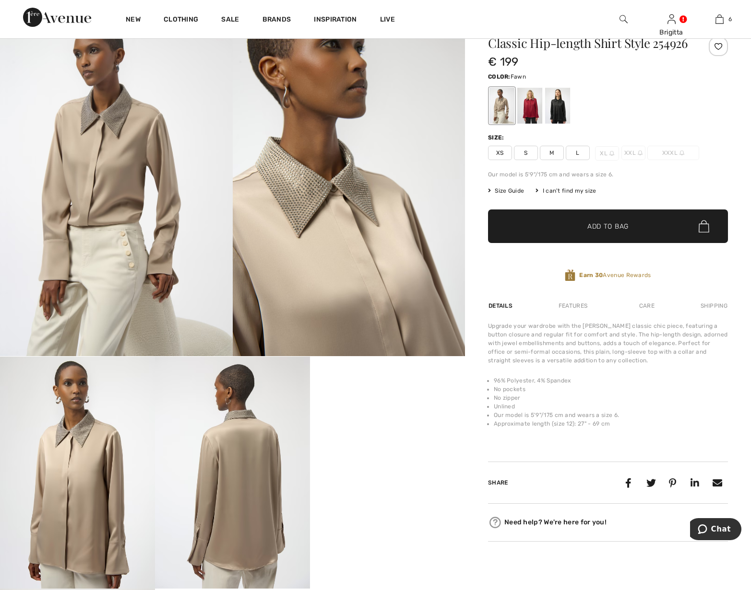
click at [578, 160] on span "L" at bounding box center [577, 153] width 24 height 14
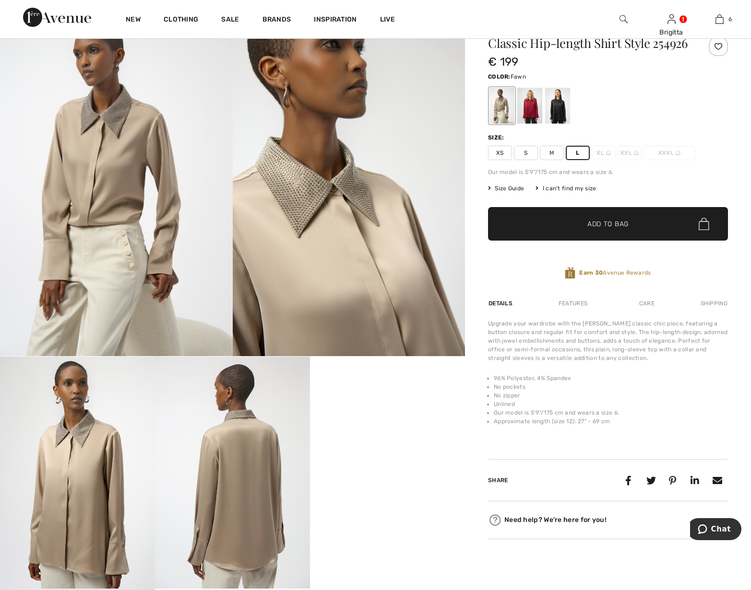
click at [577, 232] on span "✔ Added to Bag Add to Bag" at bounding box center [608, 224] width 240 height 34
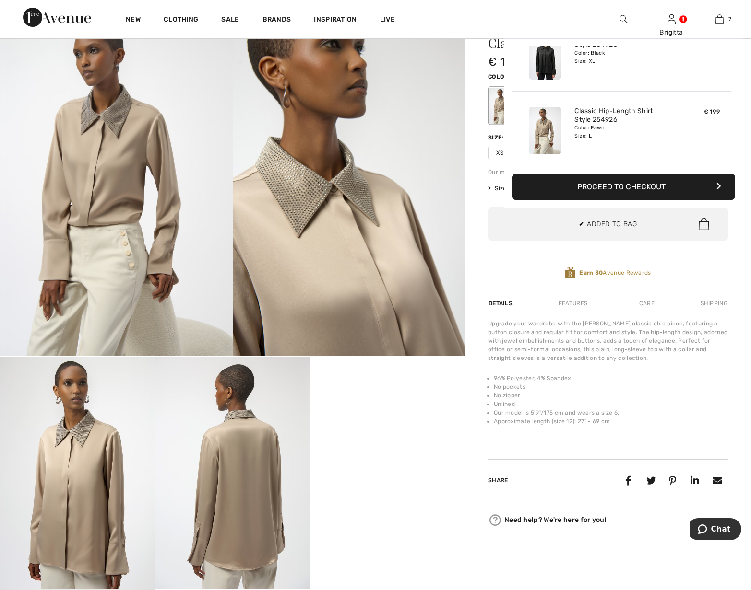
scroll to position [404, 0]
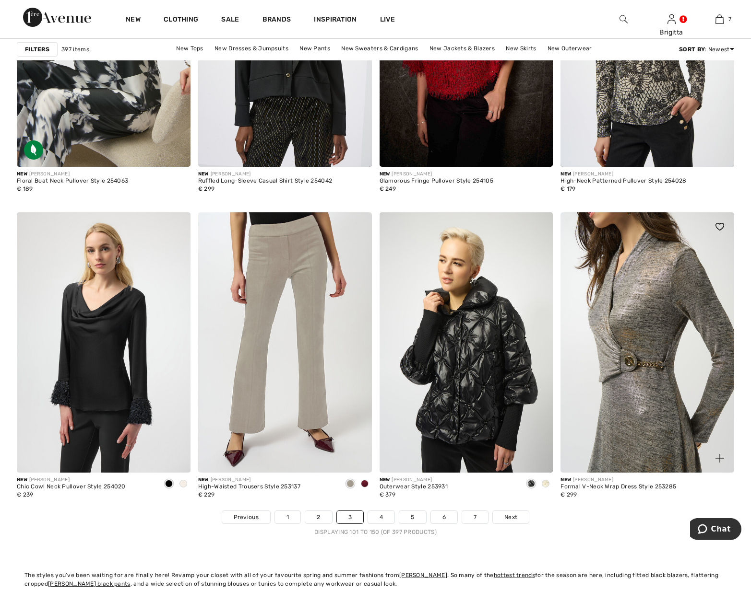
scroll to position [4304, 0]
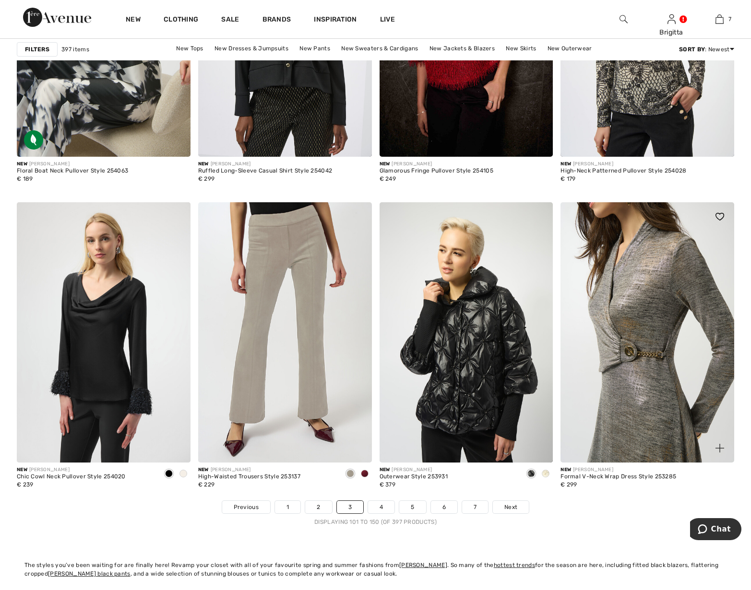
click at [646, 390] on img at bounding box center [647, 332] width 174 height 260
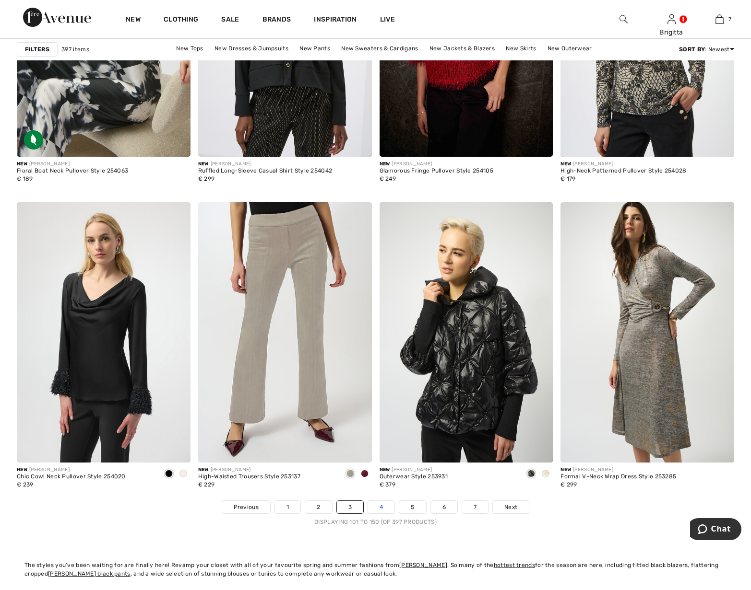
click at [377, 504] on link "4" at bounding box center [381, 507] width 26 height 12
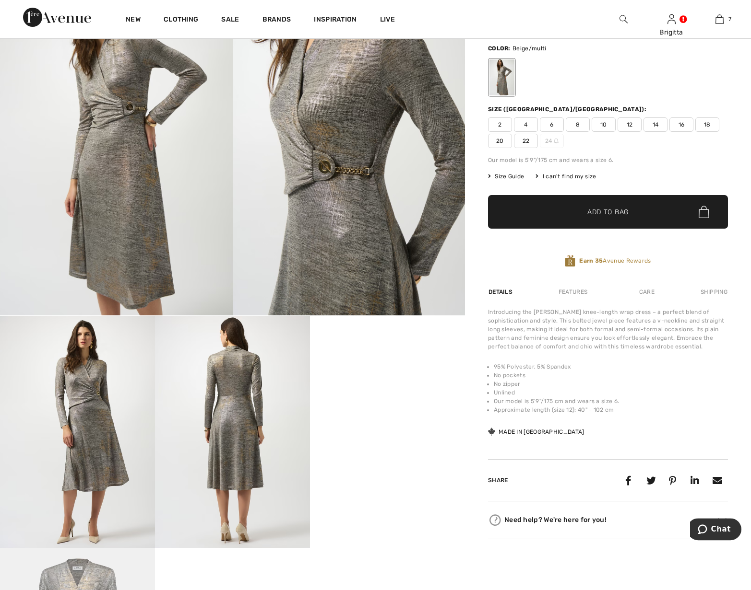
scroll to position [98, 0]
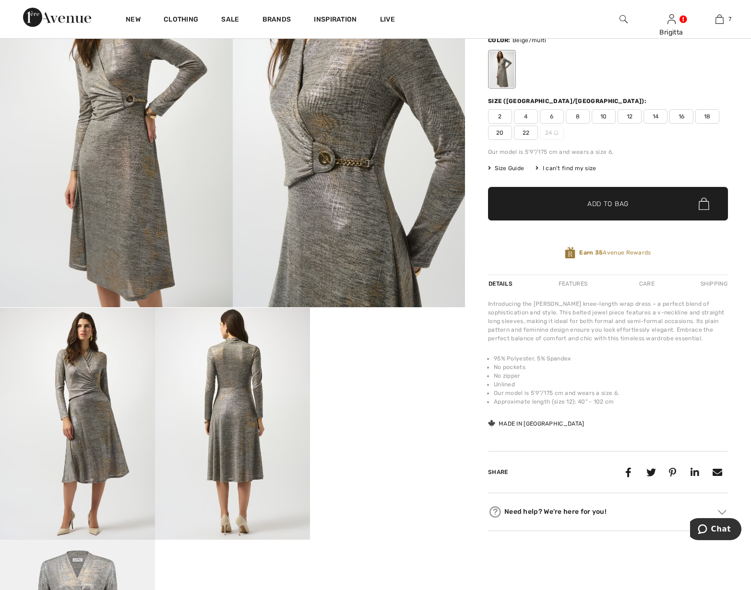
click at [395, 386] on video "Your browser does not support the video tag." at bounding box center [387, 347] width 155 height 78
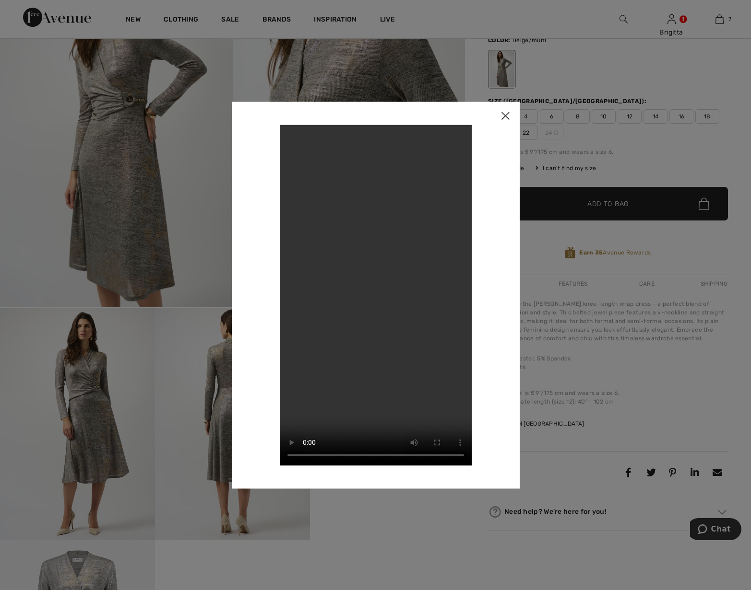
click at [504, 116] on img at bounding box center [505, 117] width 29 height 30
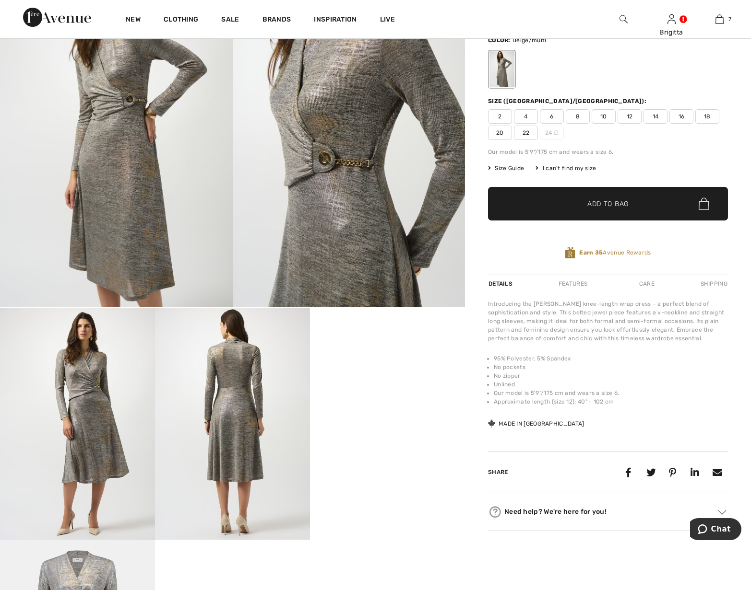
click at [706, 121] on span "18" at bounding box center [707, 116] width 24 height 14
click at [668, 203] on span "✔ Added to Bag Add to Bag" at bounding box center [608, 204] width 240 height 34
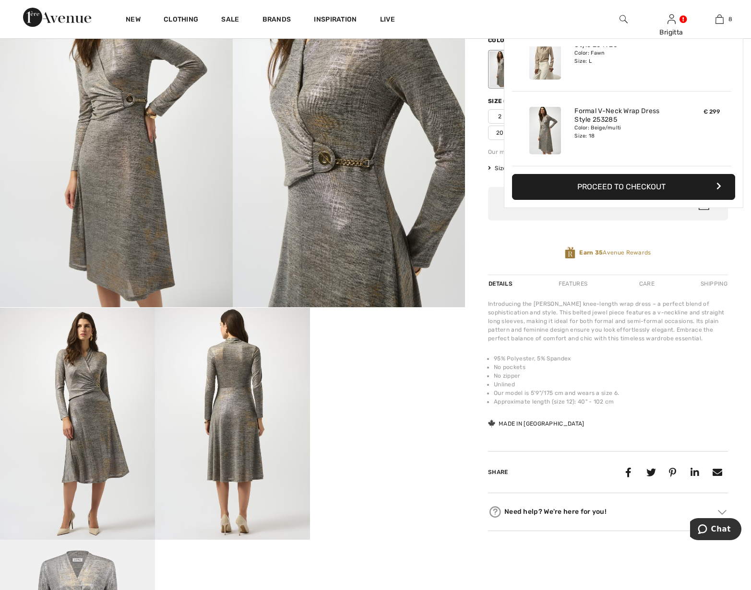
scroll to position [479, 0]
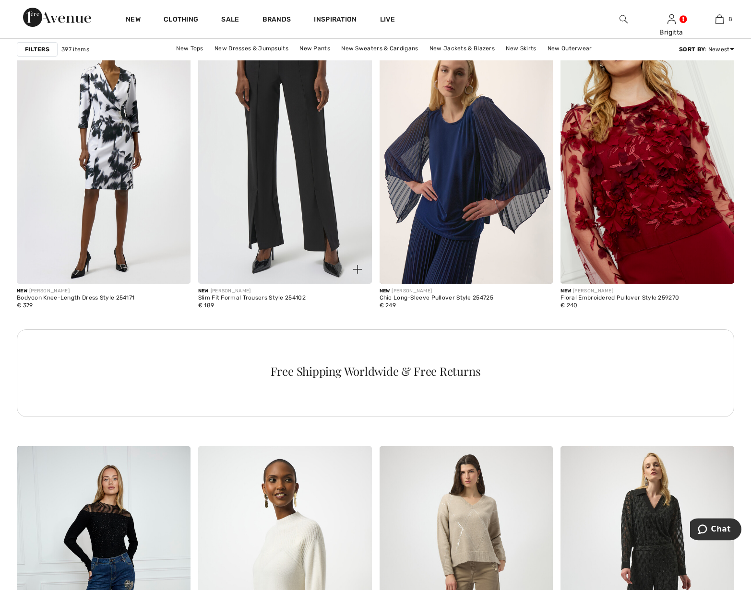
scroll to position [1272, 0]
